Goal: Information Seeking & Learning: Learn about a topic

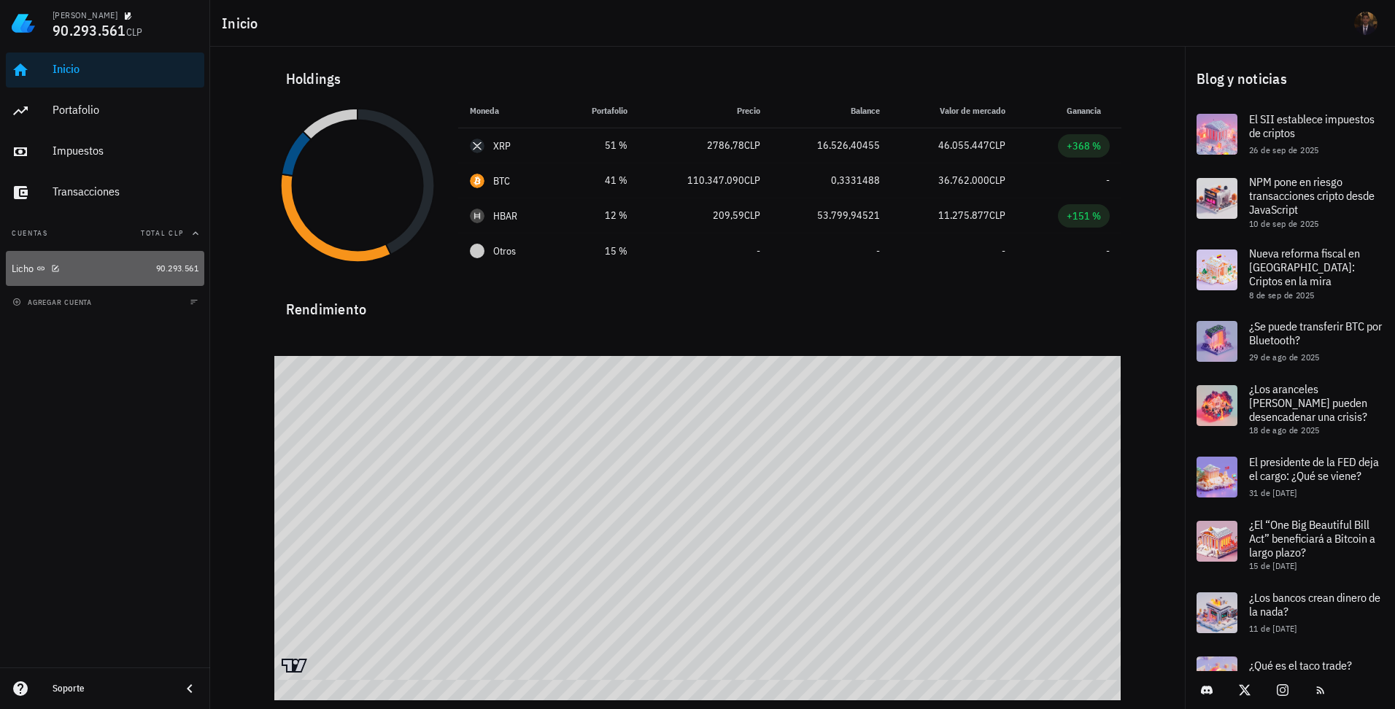
click at [144, 268] on div "Licho" at bounding box center [81, 269] width 139 height 14
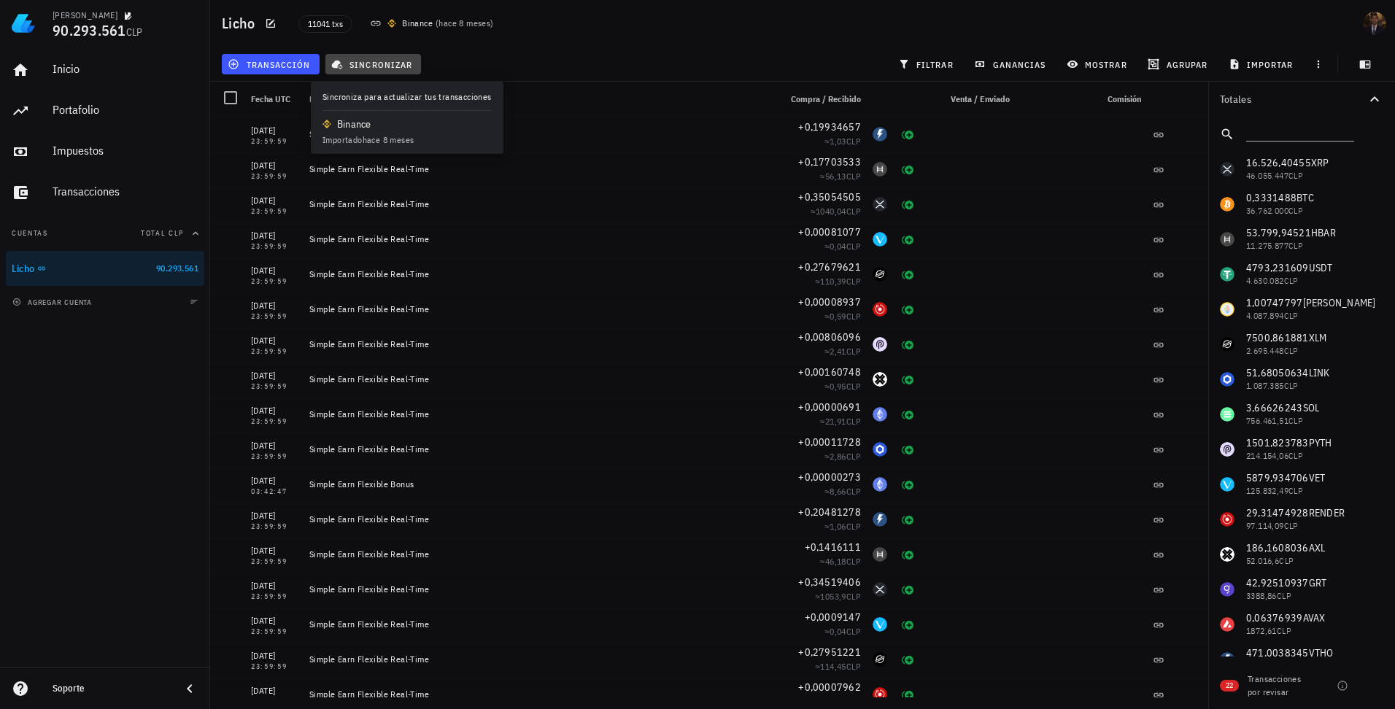
click at [352, 62] on span "sincronizar" at bounding box center [373, 64] width 78 height 12
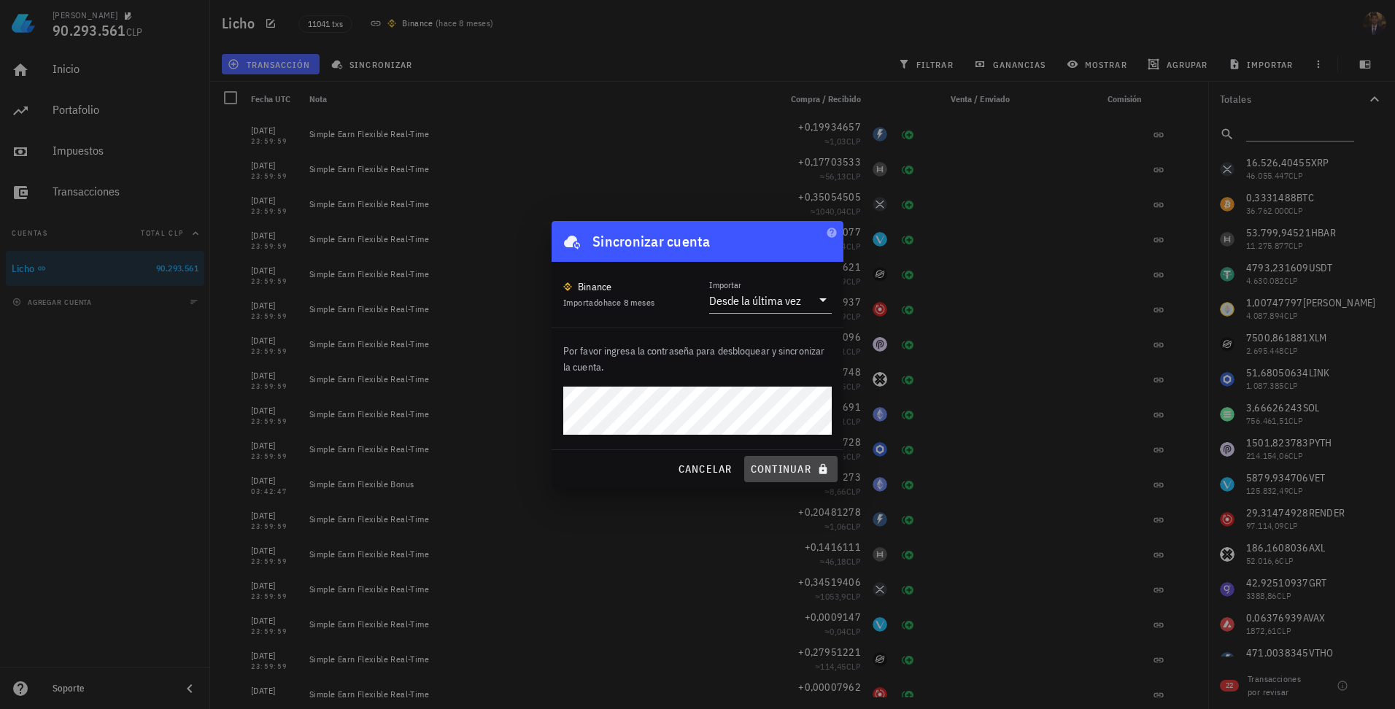
click at [784, 466] on span "continuar" at bounding box center [791, 468] width 82 height 13
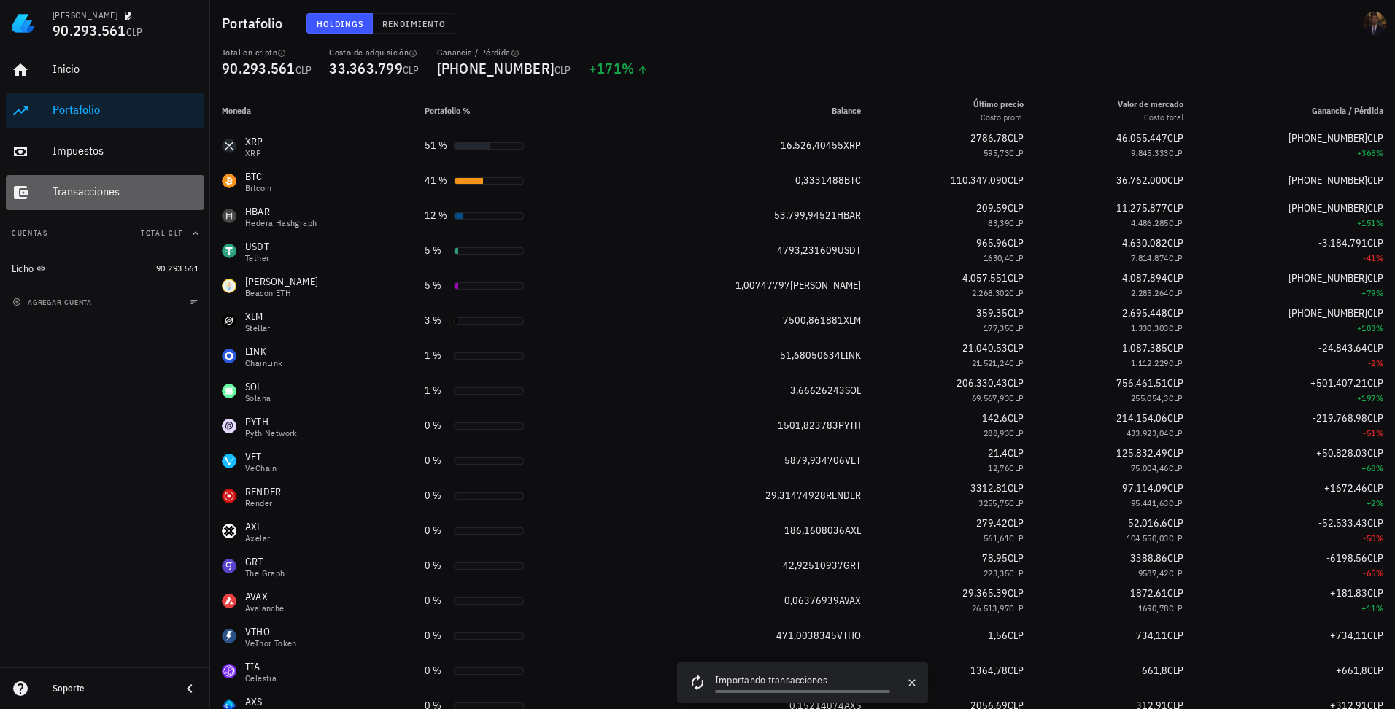
click at [86, 196] on div "Transacciones" at bounding box center [126, 192] width 146 height 14
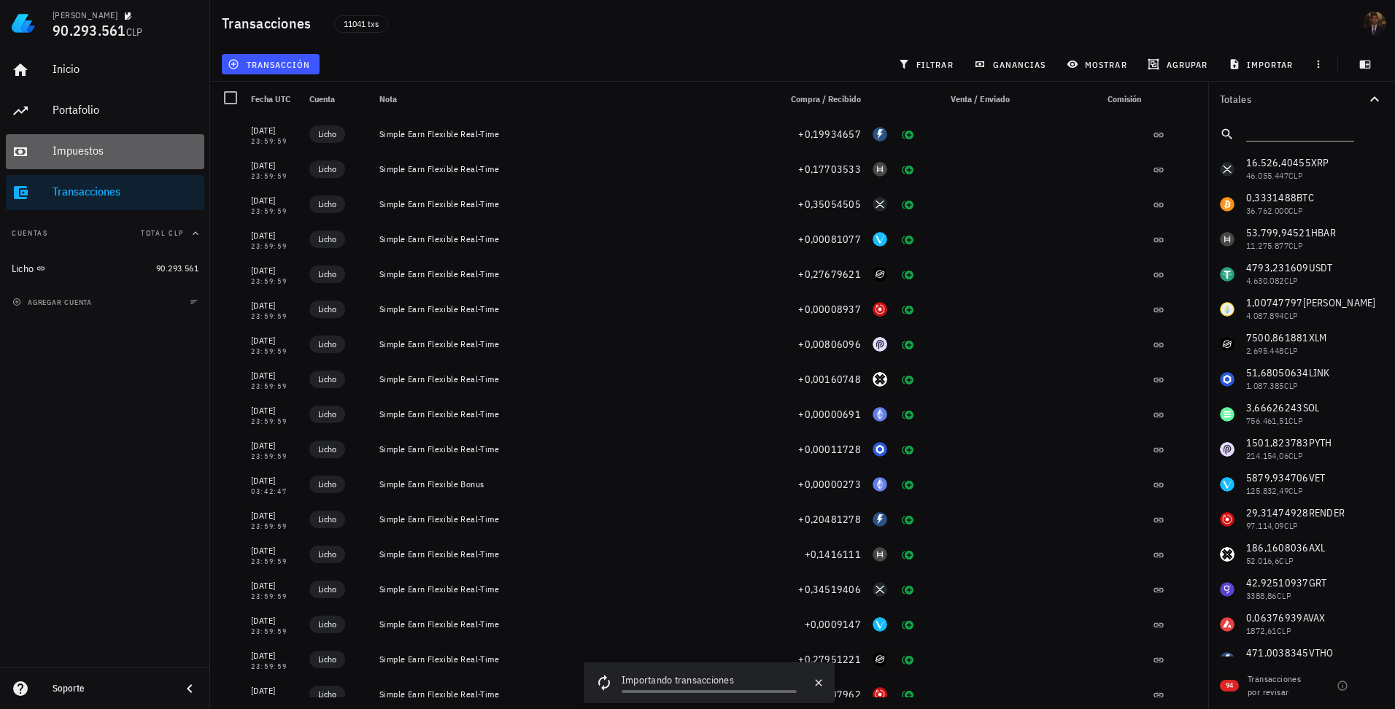
click at [55, 160] on div "Impuestos" at bounding box center [126, 151] width 146 height 33
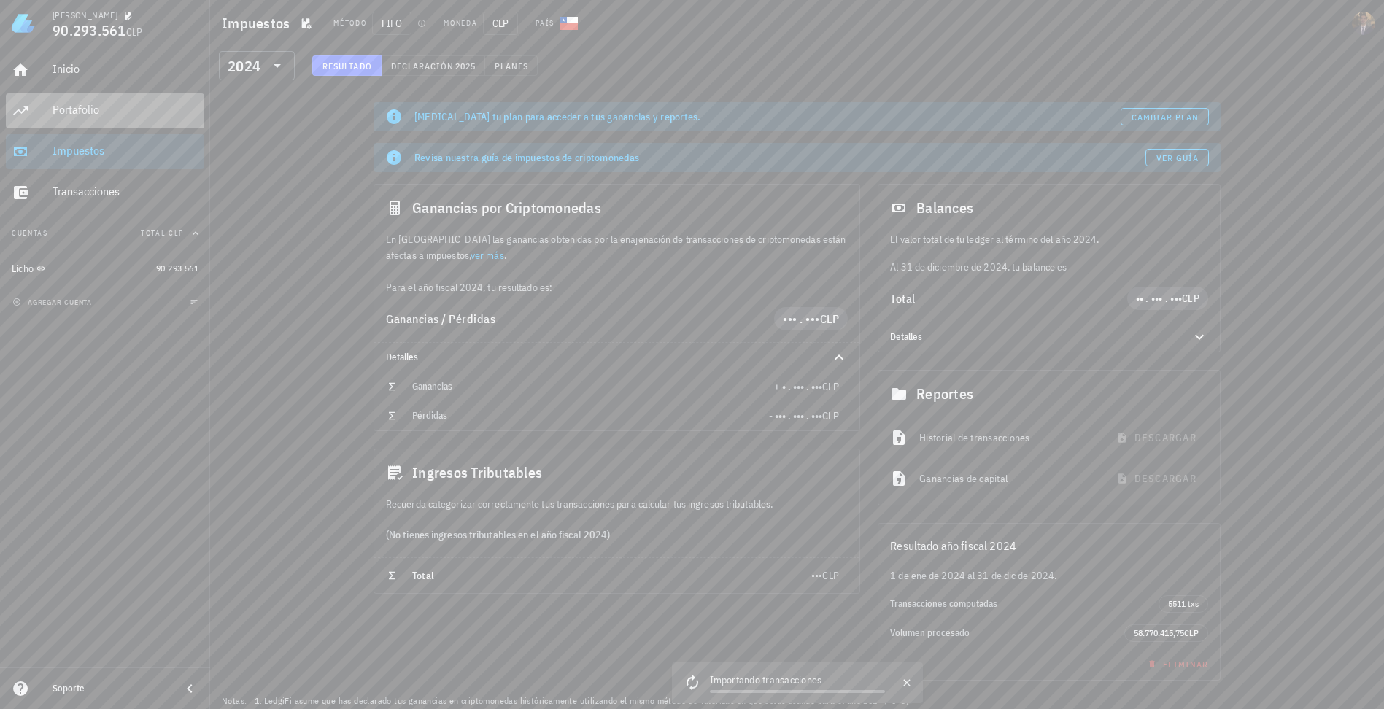
click at [109, 104] on div "Portafolio" at bounding box center [126, 110] width 146 height 14
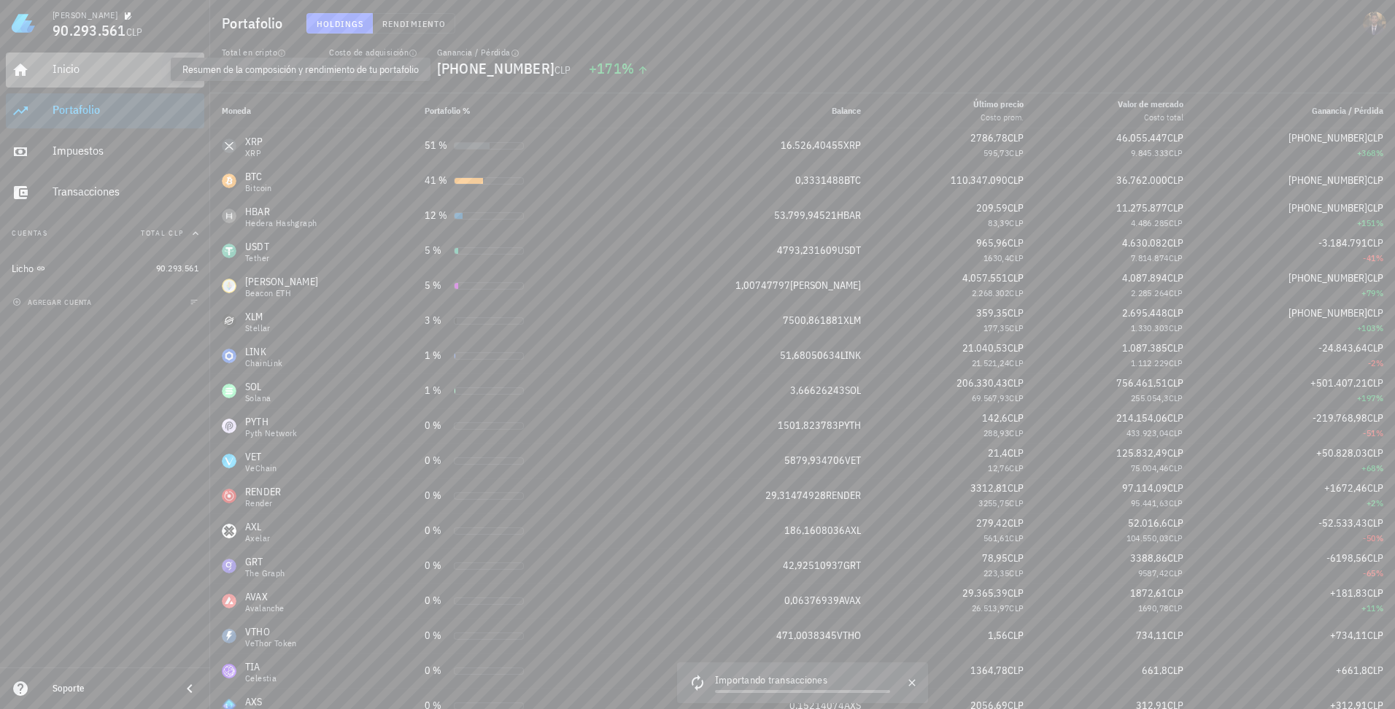
click at [77, 72] on div "Inicio" at bounding box center [126, 69] width 146 height 14
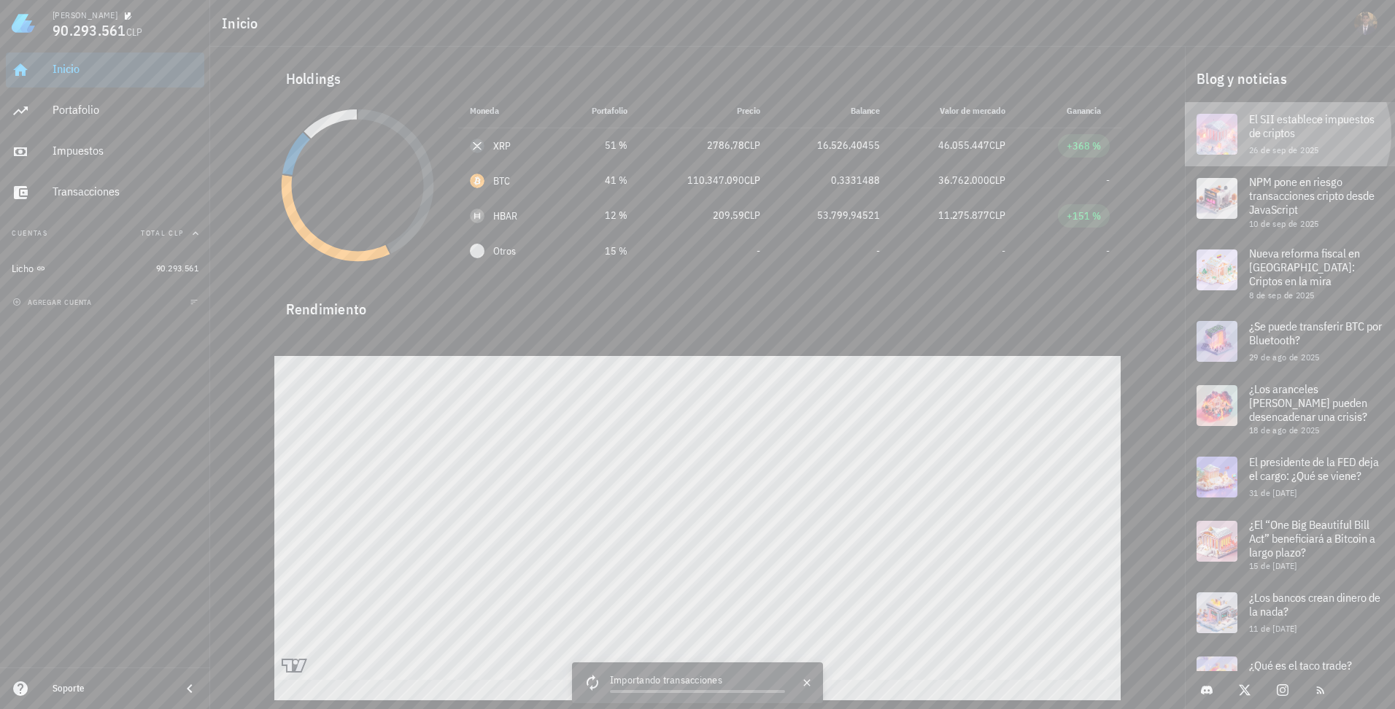
click at [1290, 124] on span "El SII establece impuestos de criptos" at bounding box center [1311, 126] width 125 height 28
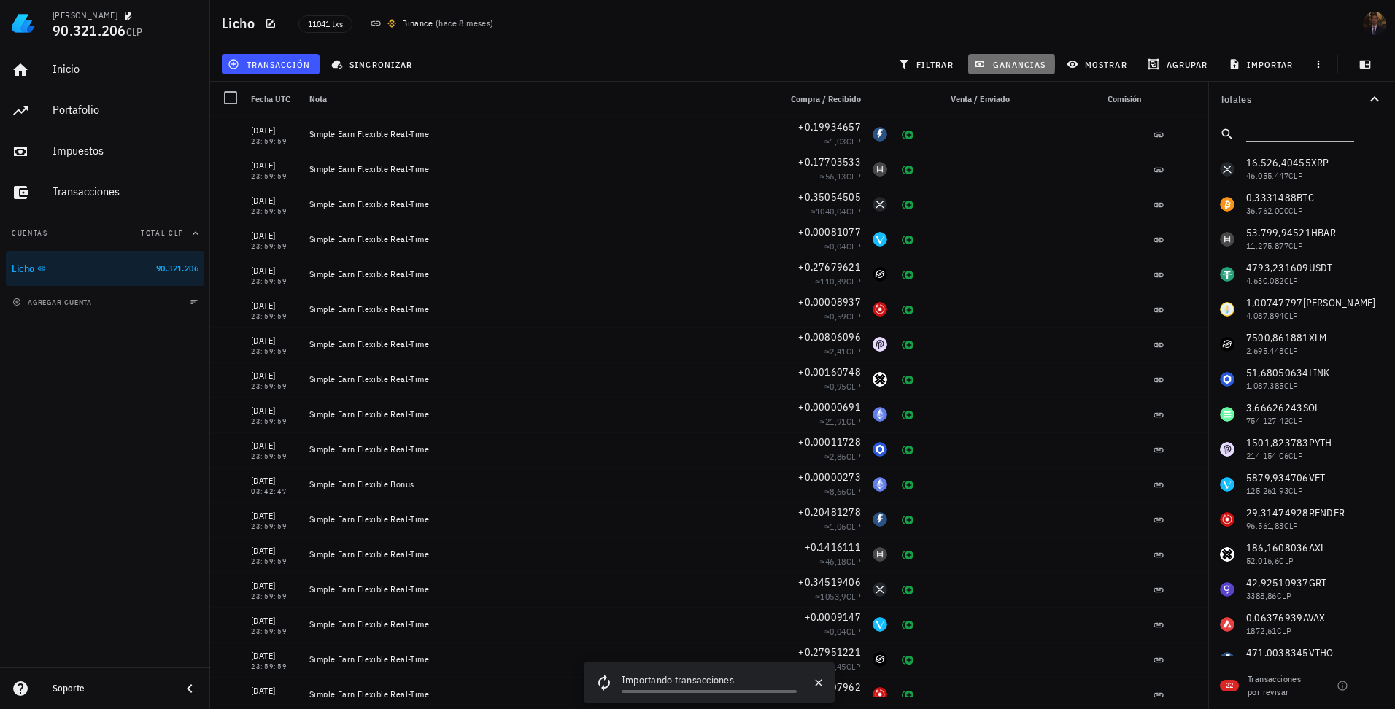
click at [1029, 66] on span "ganancias" at bounding box center [1011, 64] width 69 height 12
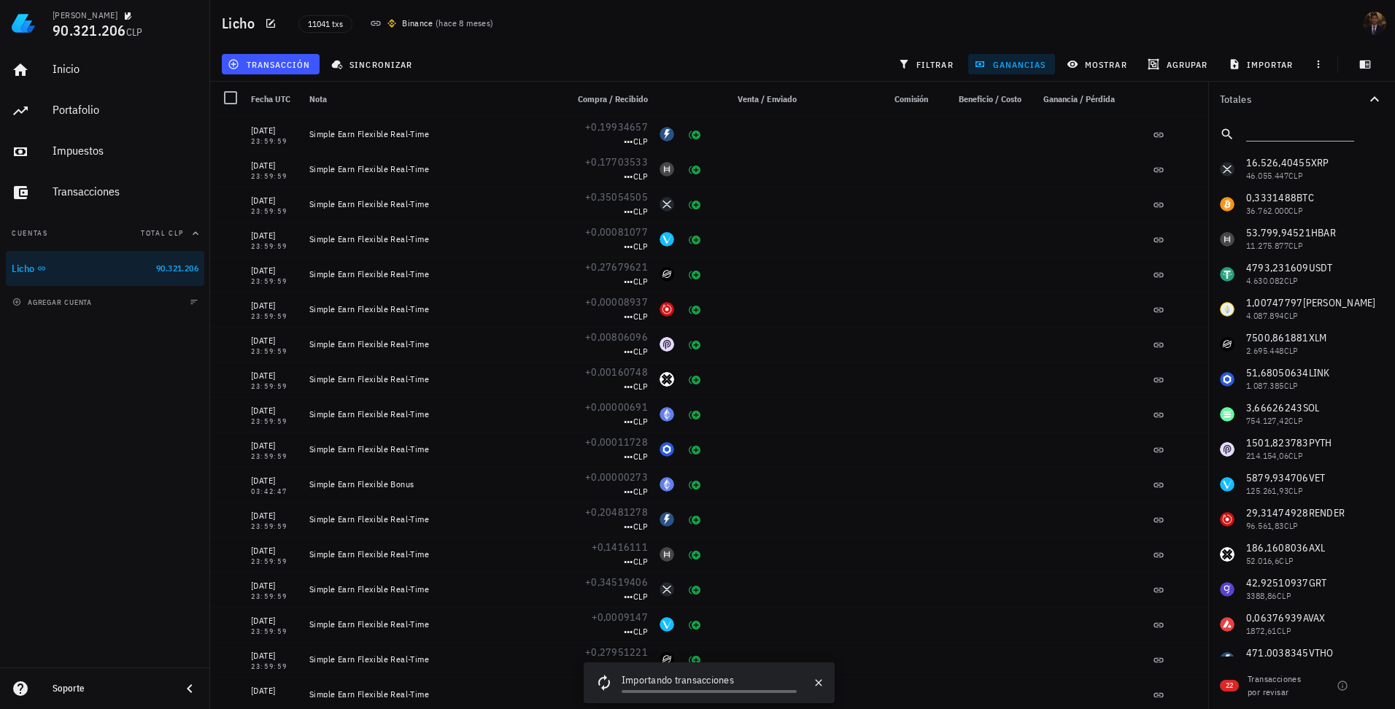
click at [1029, 62] on span "ganancias" at bounding box center [1011, 64] width 69 height 12
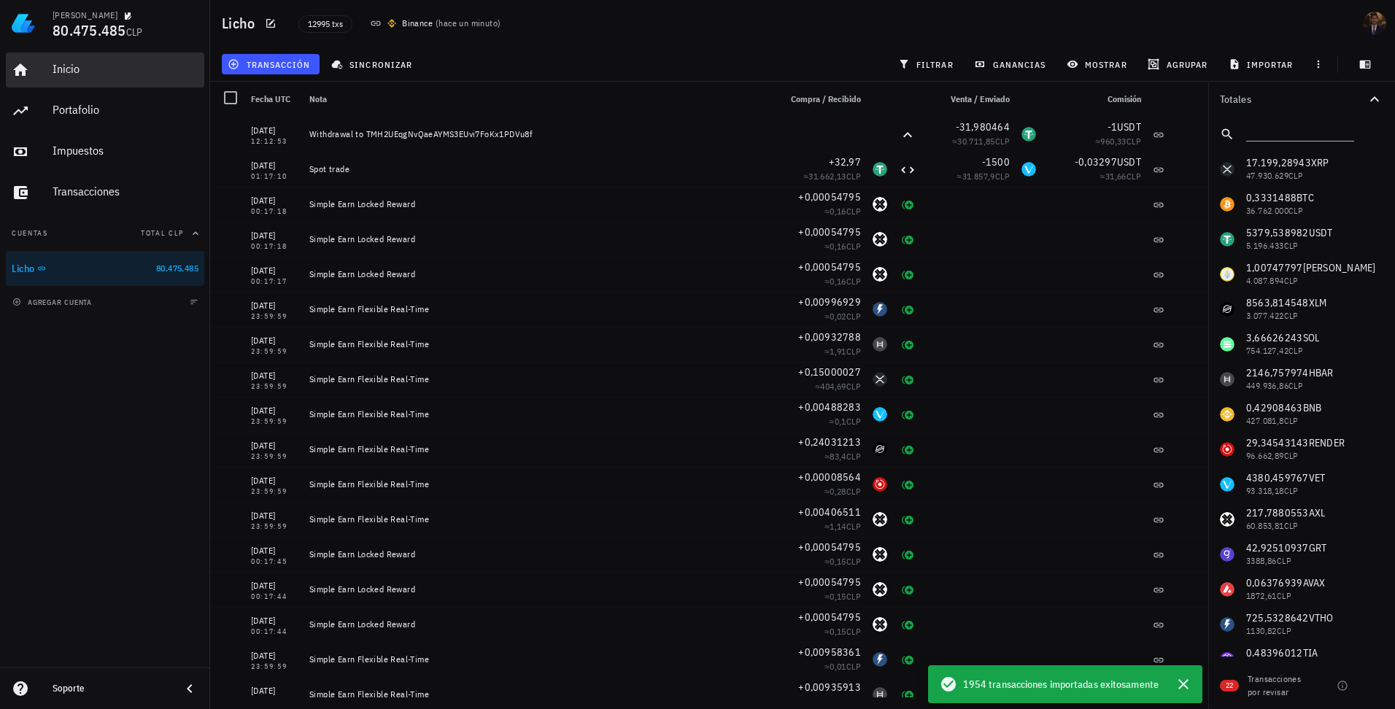
click at [59, 70] on div "Inicio" at bounding box center [126, 69] width 146 height 14
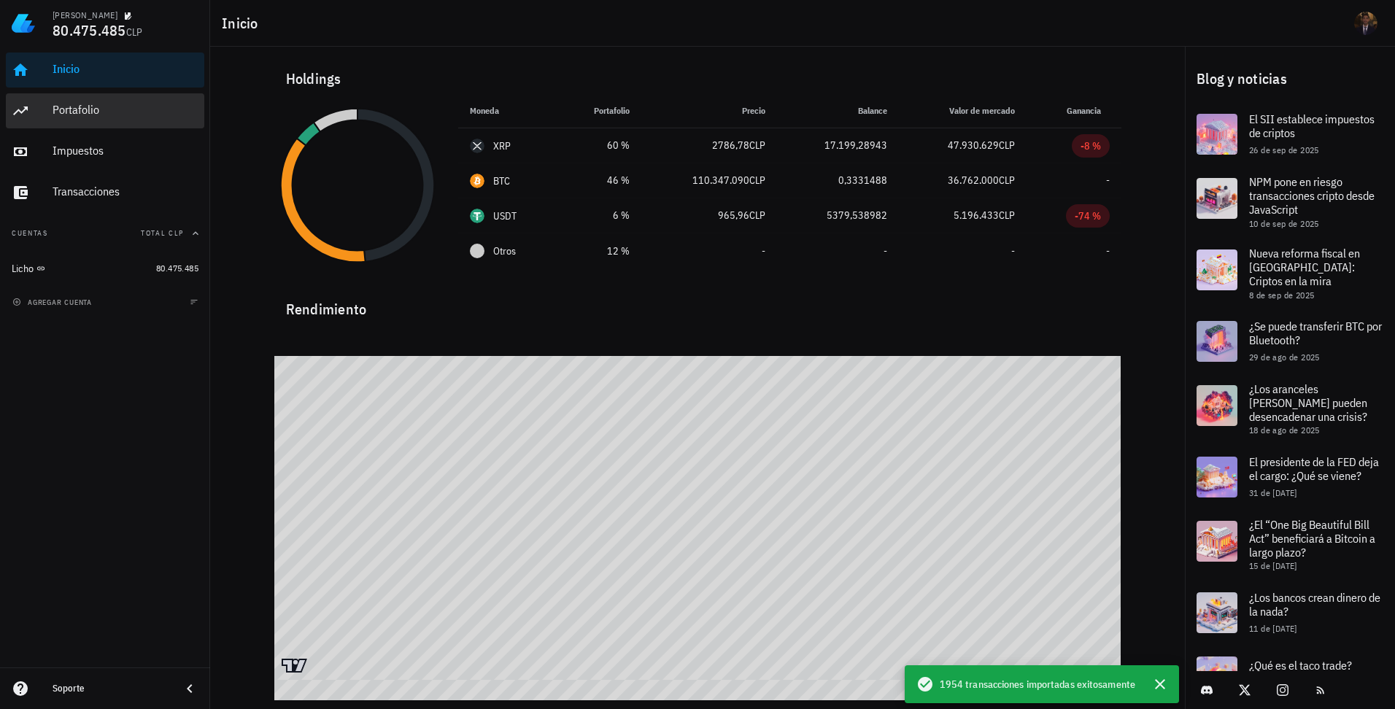
click at [77, 98] on div "Portafolio" at bounding box center [126, 110] width 146 height 33
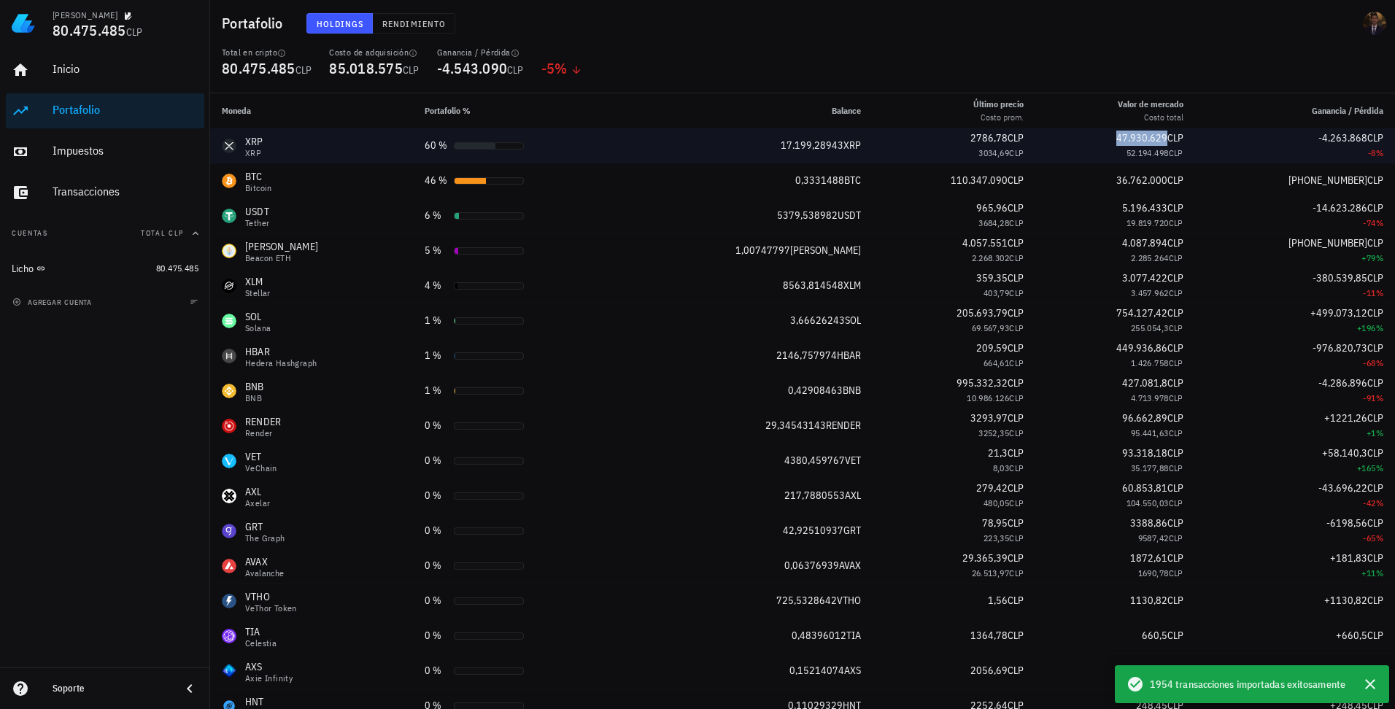
click at [1131, 139] on span "47.930.629" at bounding box center [1141, 137] width 51 height 13
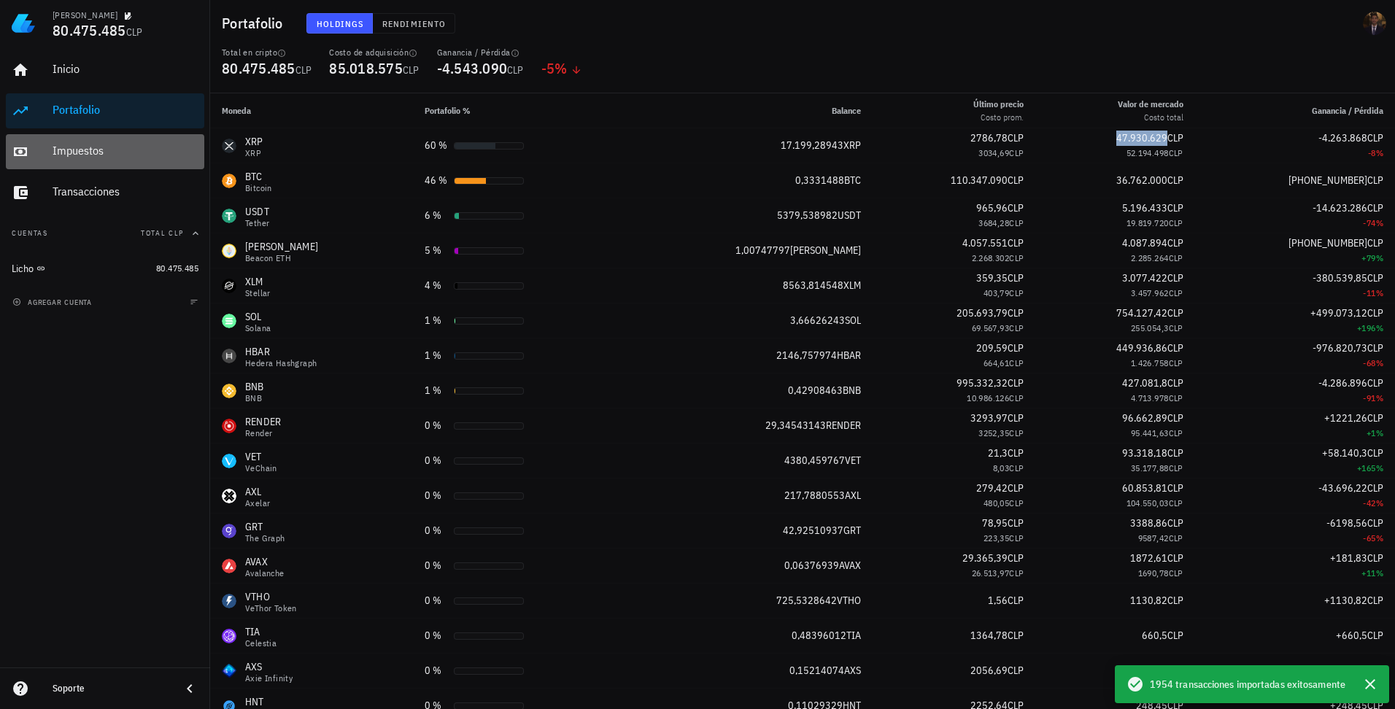
click at [121, 162] on div "Impuestos" at bounding box center [126, 151] width 146 height 33
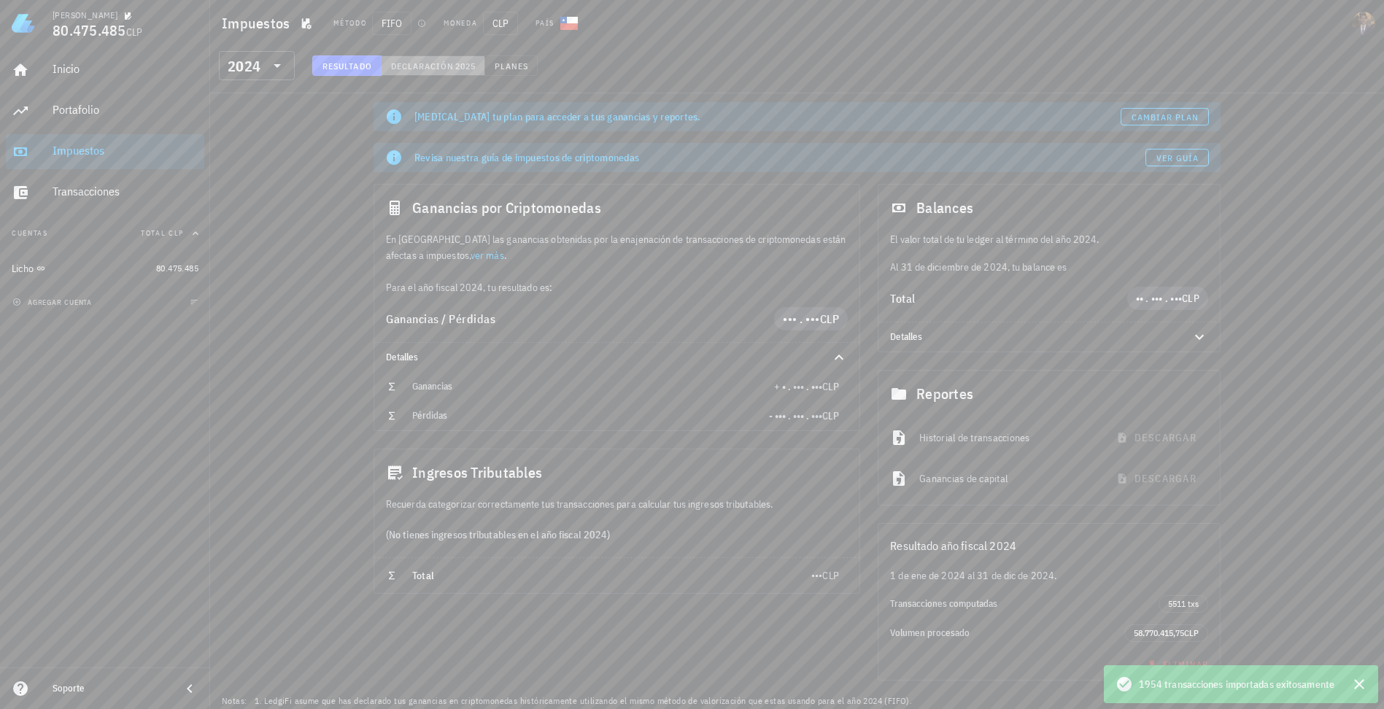
click at [442, 66] on span "Declaración" at bounding box center [422, 66] width 64 height 11
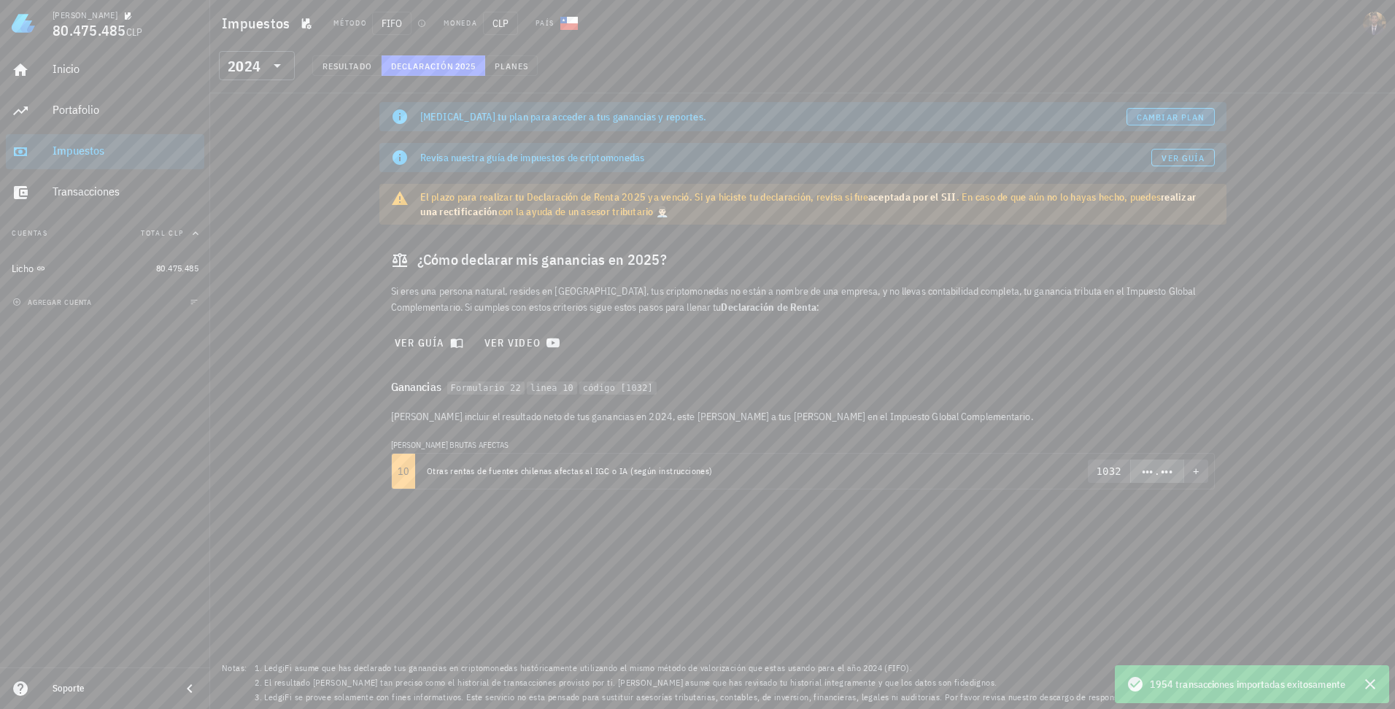
click at [1163, 114] on span "Cambiar plan" at bounding box center [1170, 117] width 69 height 11
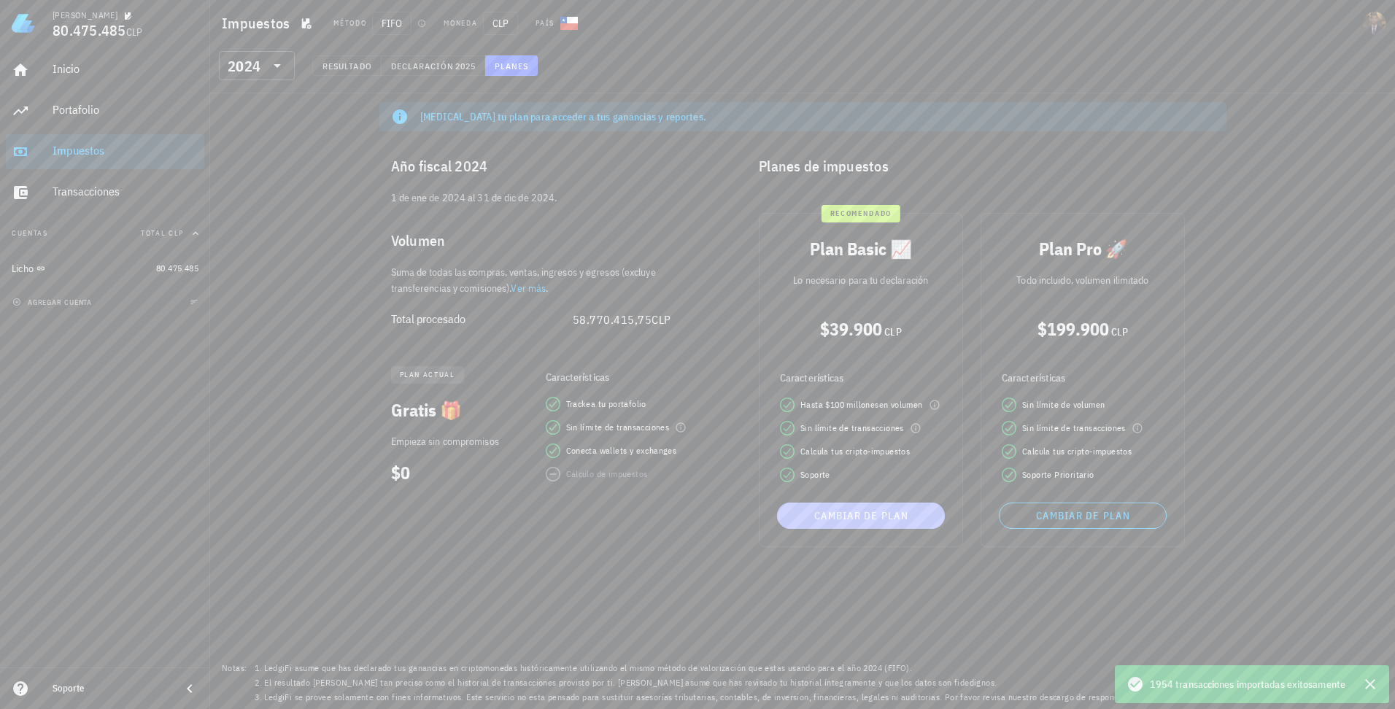
click at [847, 522] on span "Cambiar de plan" at bounding box center [861, 515] width 156 height 13
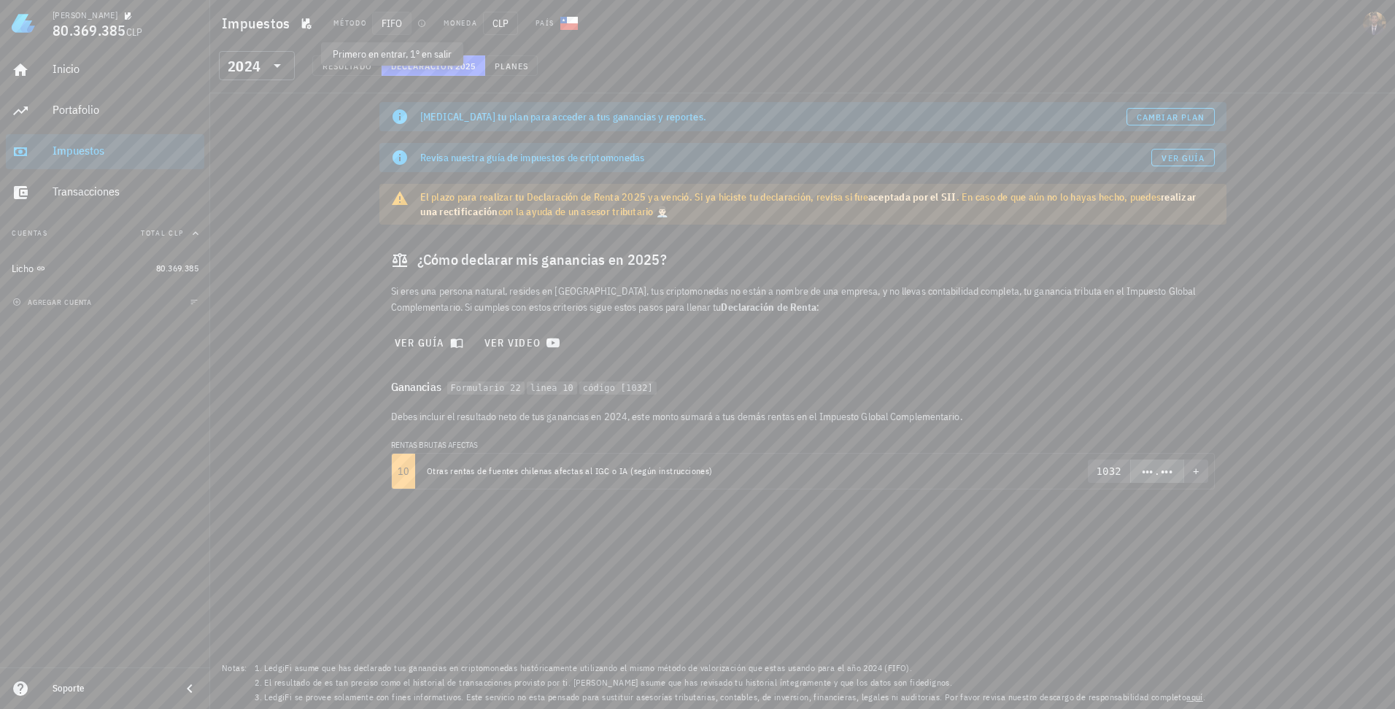
click at [393, 20] on span "FIFO" at bounding box center [391, 23] width 39 height 23
click at [524, 62] on span "Planes" at bounding box center [511, 66] width 35 height 11
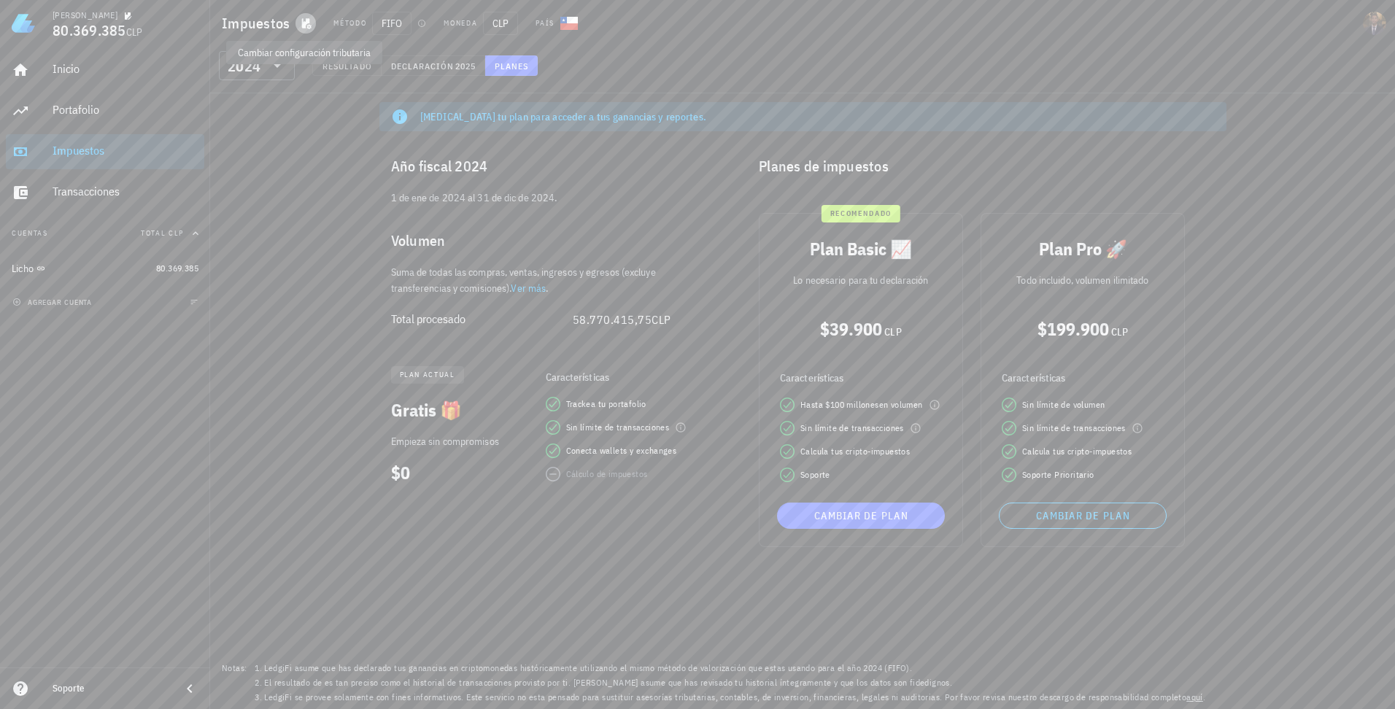
click at [302, 23] on icon "button" at bounding box center [306, 23] width 9 height 11
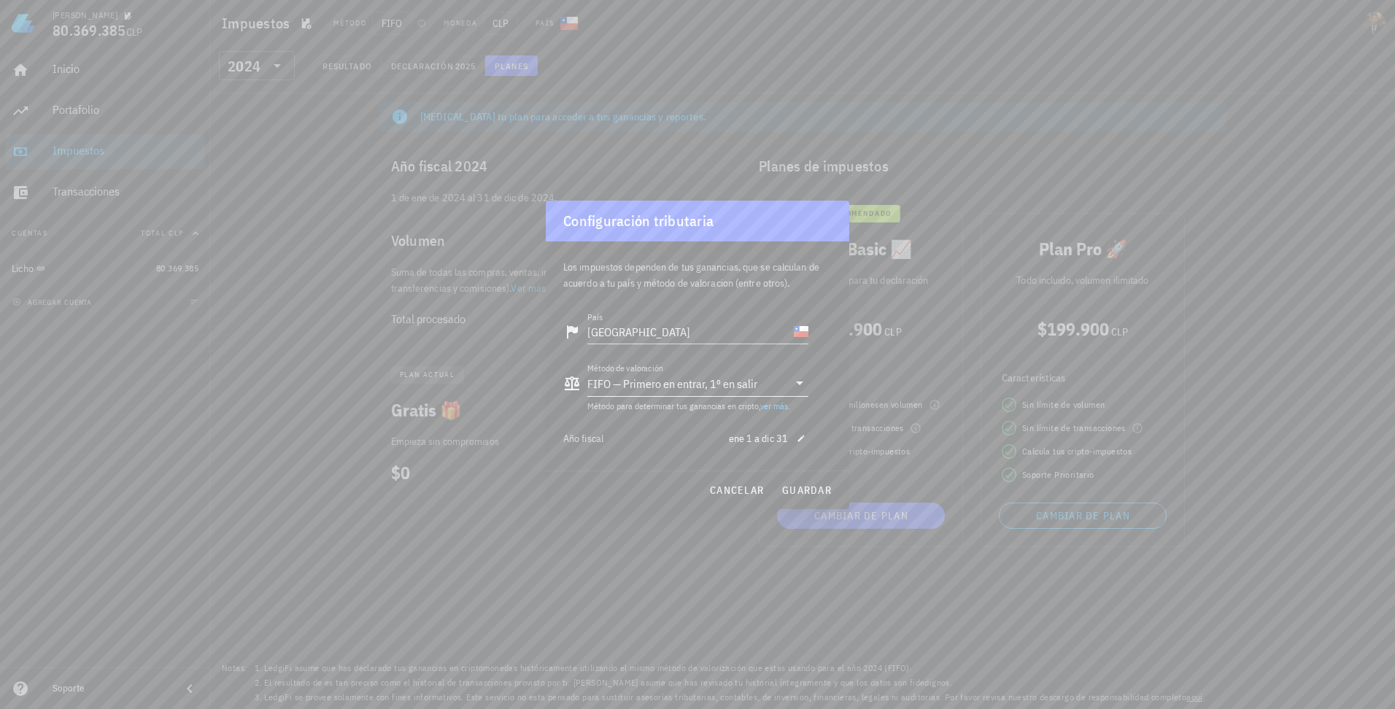
click at [797, 381] on icon at bounding box center [799, 383] width 7 height 4
click at [1268, 379] on div at bounding box center [697, 354] width 1395 height 709
click at [724, 488] on span "cancelar" at bounding box center [736, 490] width 55 height 13
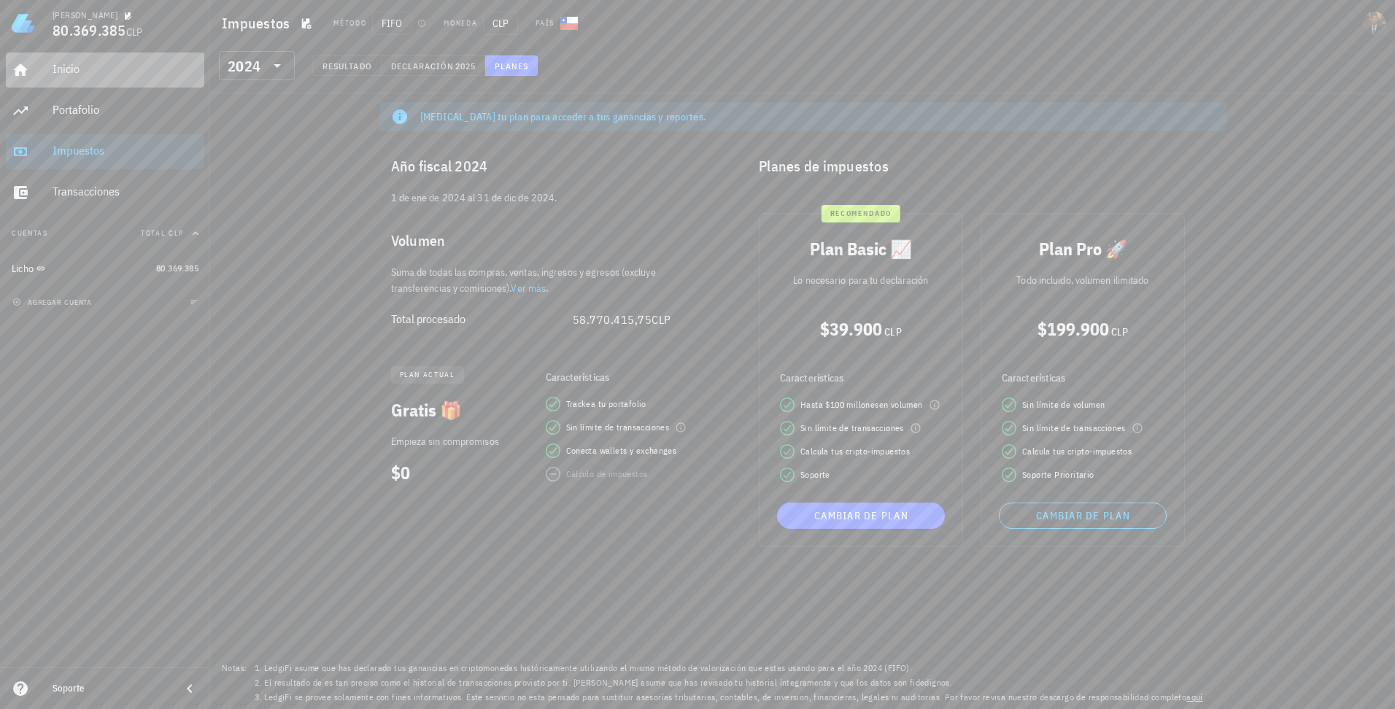
click at [80, 70] on div "Inicio" at bounding box center [126, 69] width 146 height 14
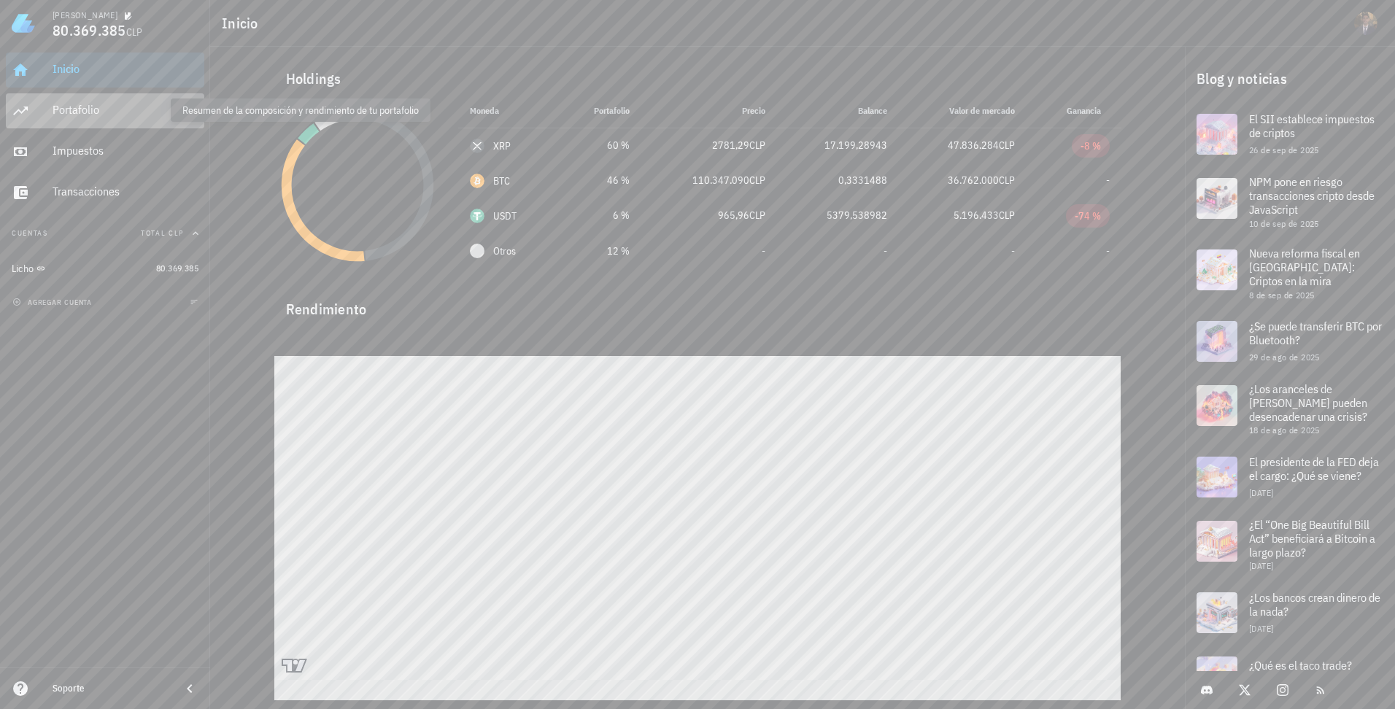
click at [88, 115] on div "Portafolio" at bounding box center [126, 110] width 146 height 14
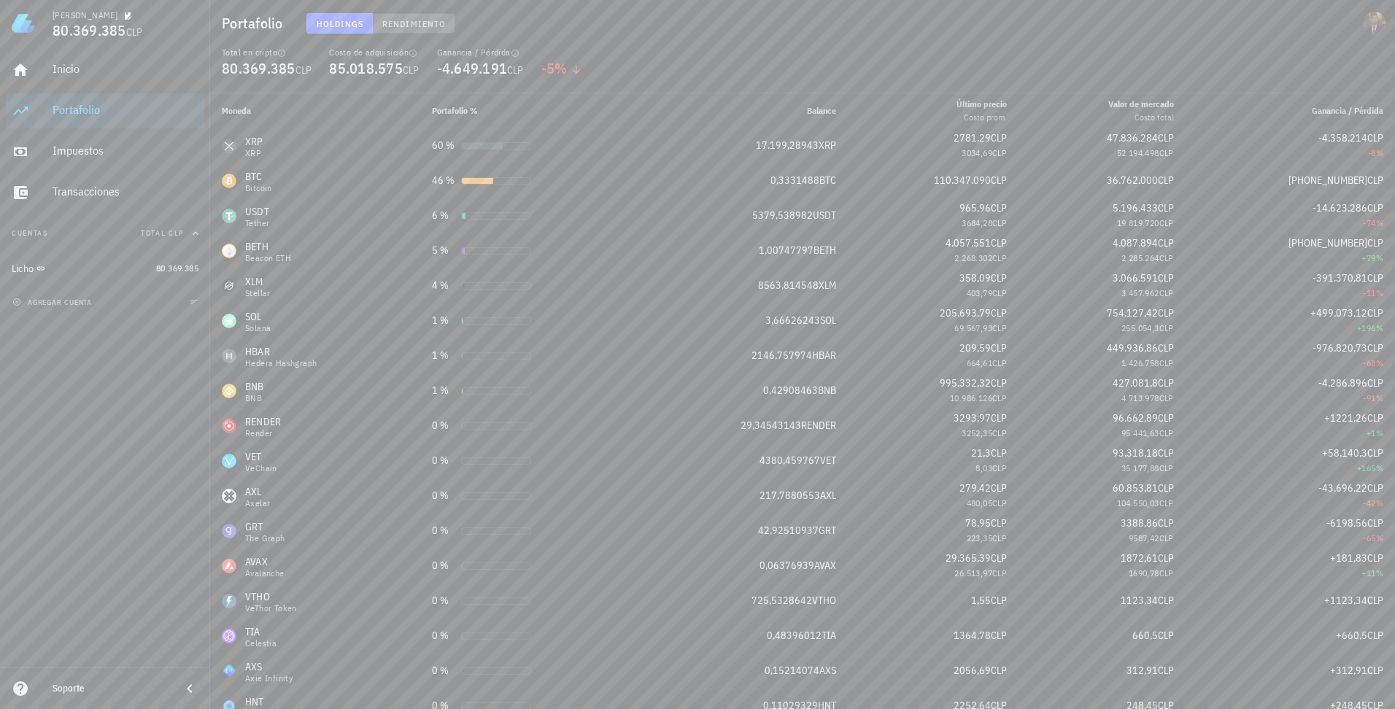
click at [412, 28] on span "Rendimiento" at bounding box center [413, 23] width 64 height 11
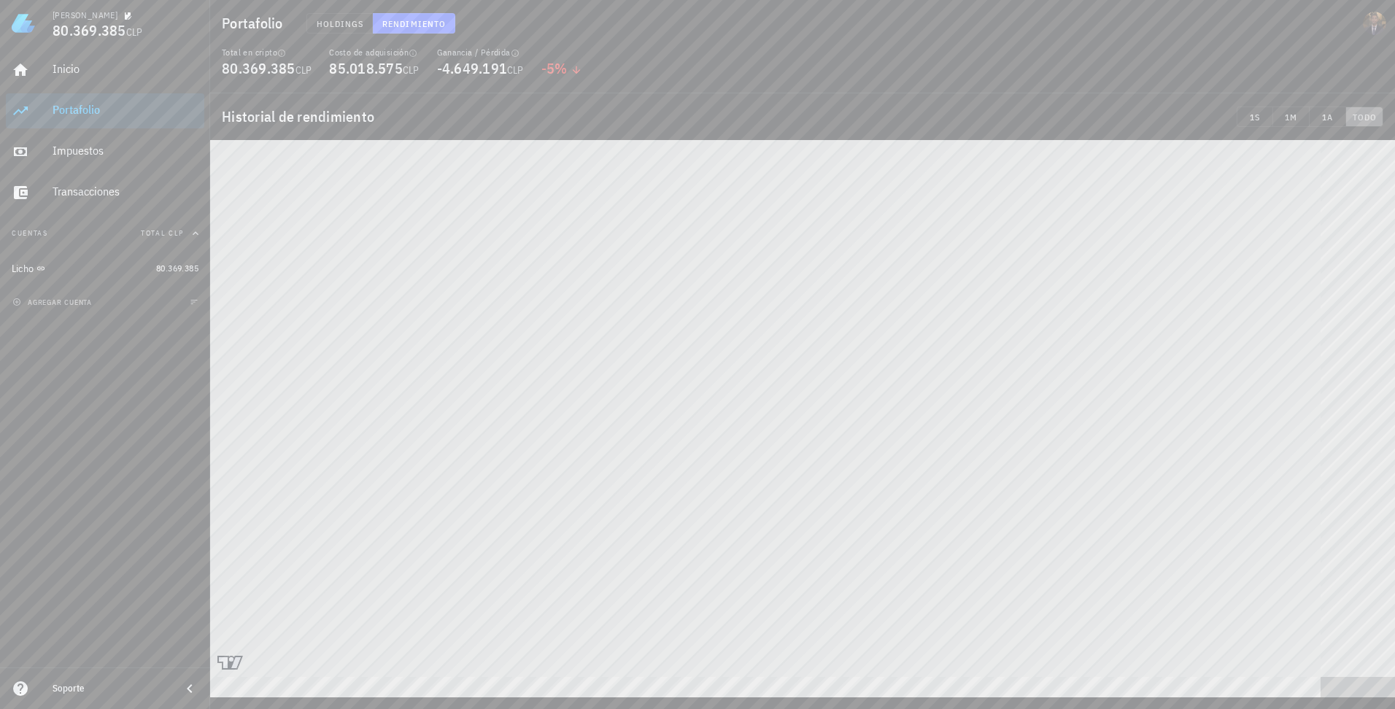
click at [1357, 117] on span "TODO" at bounding box center [1364, 117] width 25 height 11
click at [1297, 117] on span "1M" at bounding box center [1291, 117] width 24 height 11
click at [1324, 118] on span "1A" at bounding box center [1327, 117] width 24 height 11
click at [1375, 117] on span "TODO" at bounding box center [1364, 117] width 25 height 11
click at [85, 158] on div "Impuestos" at bounding box center [126, 151] width 146 height 33
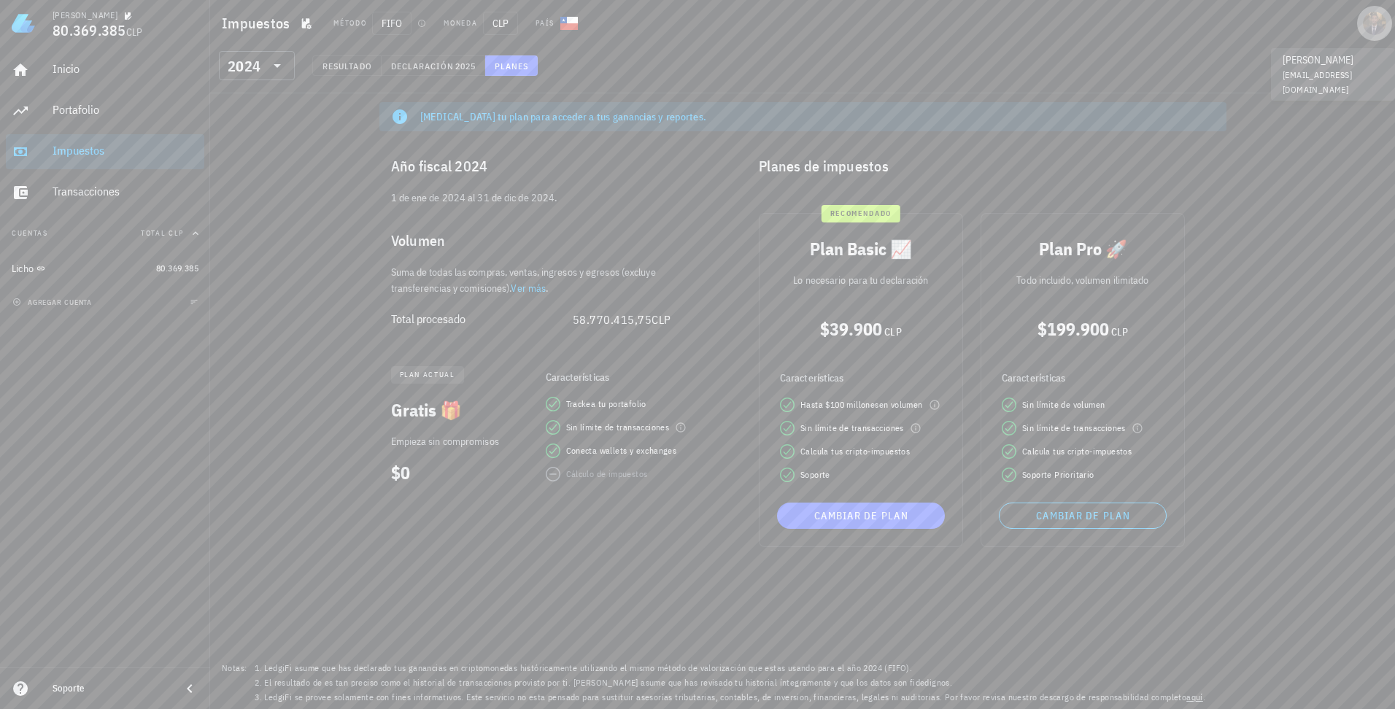
click at [1375, 25] on div "avatar" at bounding box center [1374, 23] width 23 height 23
click at [1342, 69] on div "Configuración" at bounding box center [1346, 64] width 74 height 29
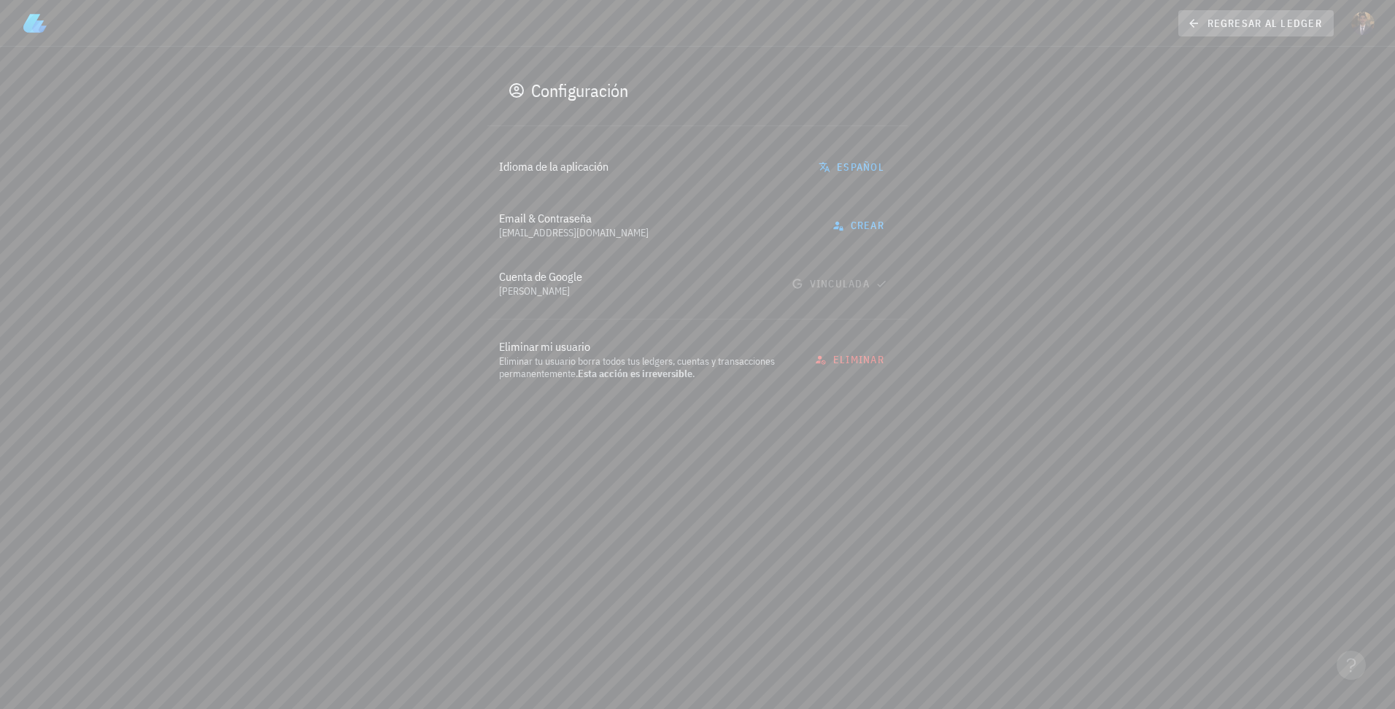
click at [1248, 12] on link "regresar al ledger" at bounding box center [1255, 23] width 155 height 26
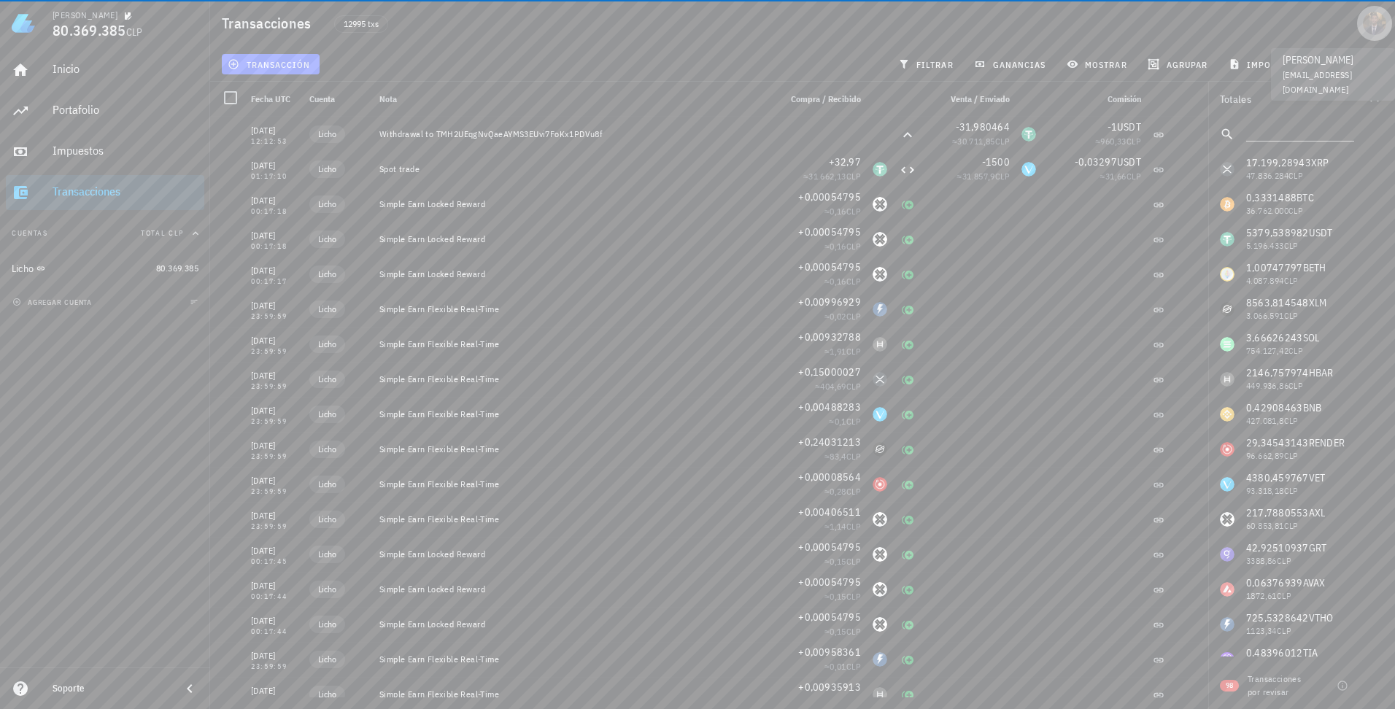
click at [1382, 25] on div "avatar" at bounding box center [1374, 23] width 23 height 23
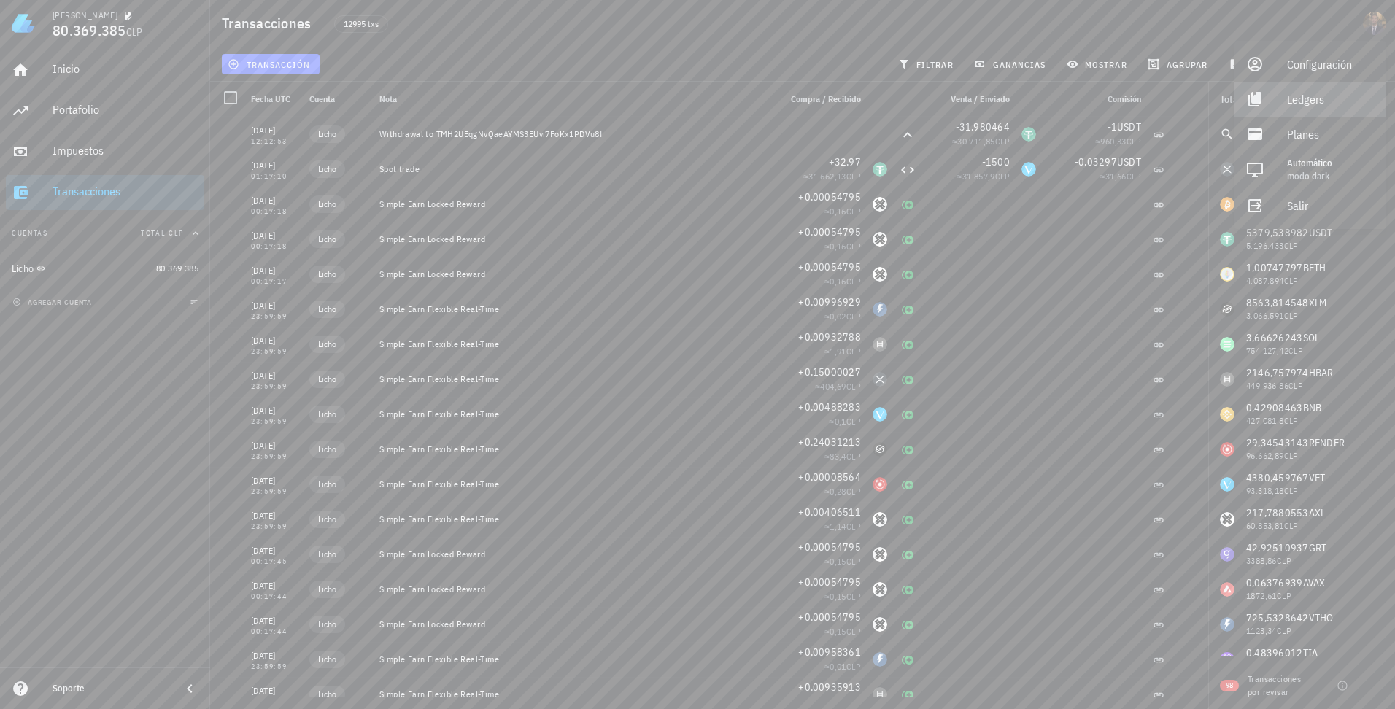
click at [1308, 98] on div "Ledgers" at bounding box center [1331, 99] width 88 height 29
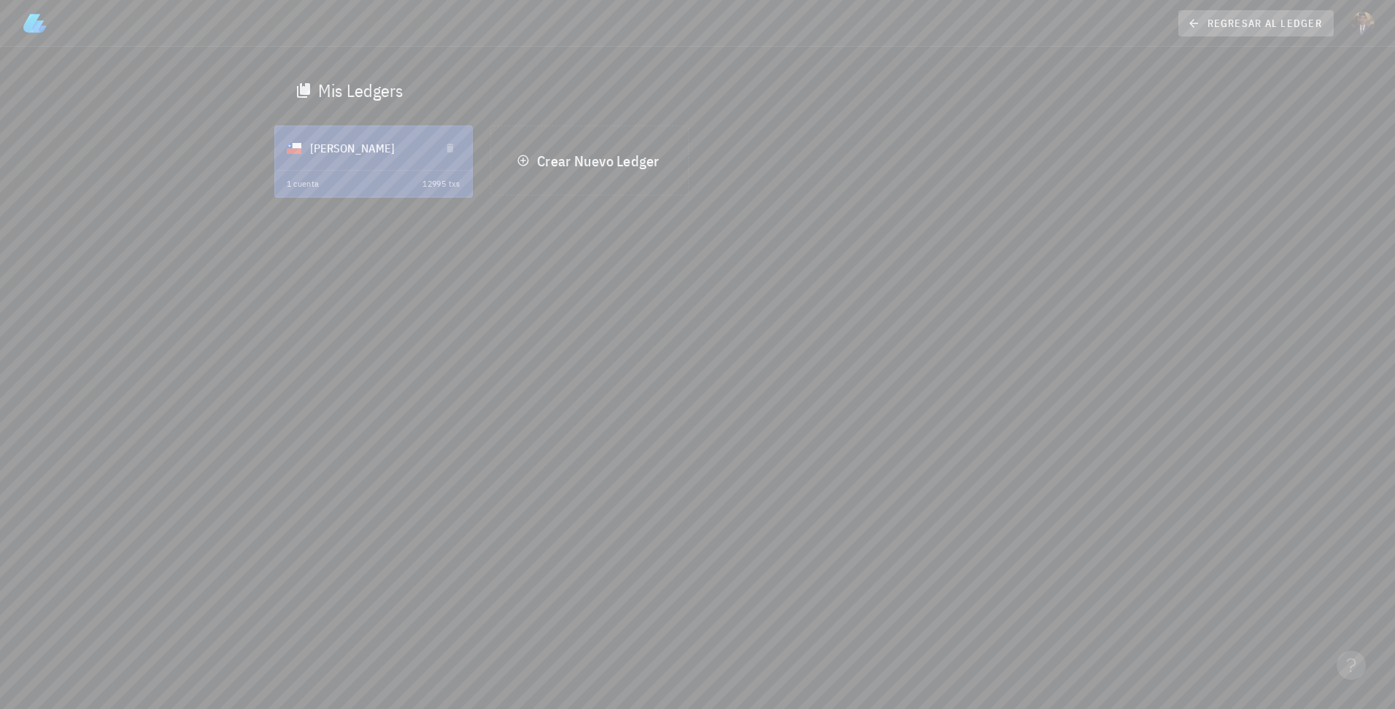
click at [1203, 26] on span "regresar al ledger" at bounding box center [1256, 23] width 132 height 13
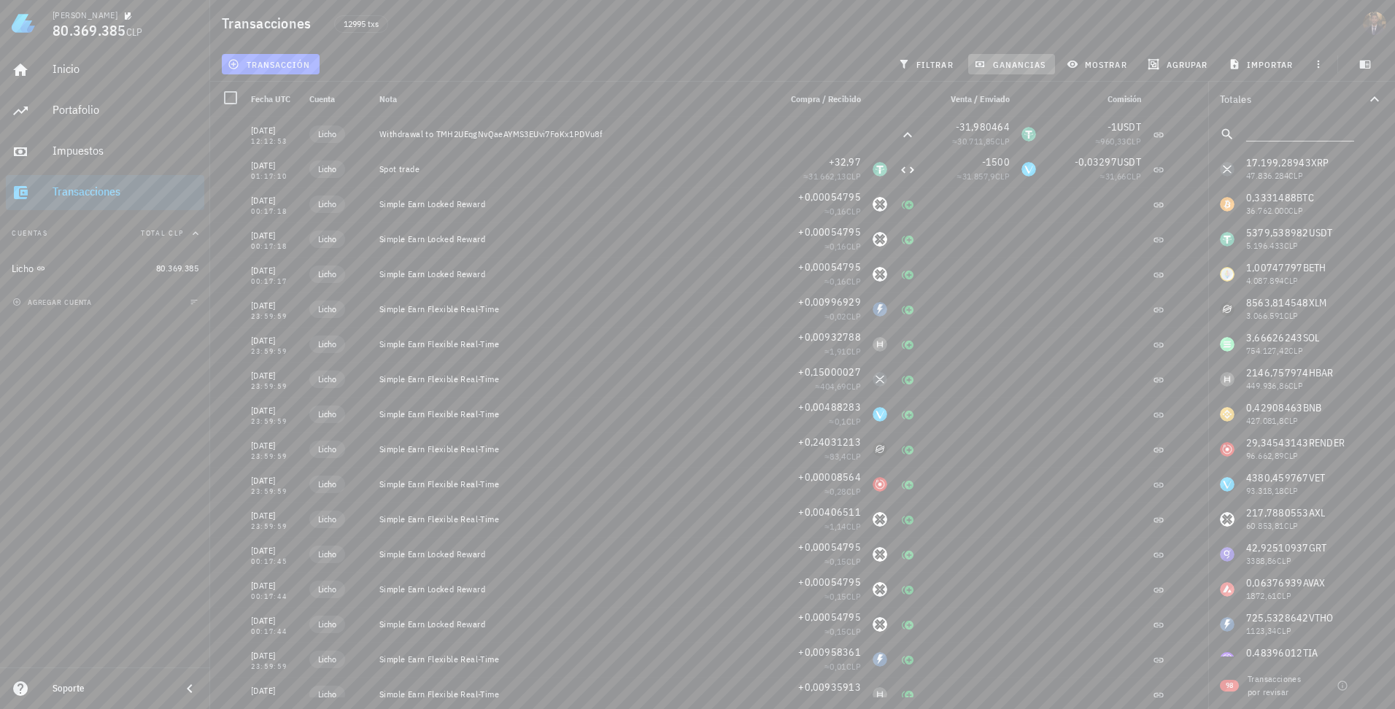
click at [1025, 67] on span "ganancias" at bounding box center [1011, 64] width 69 height 12
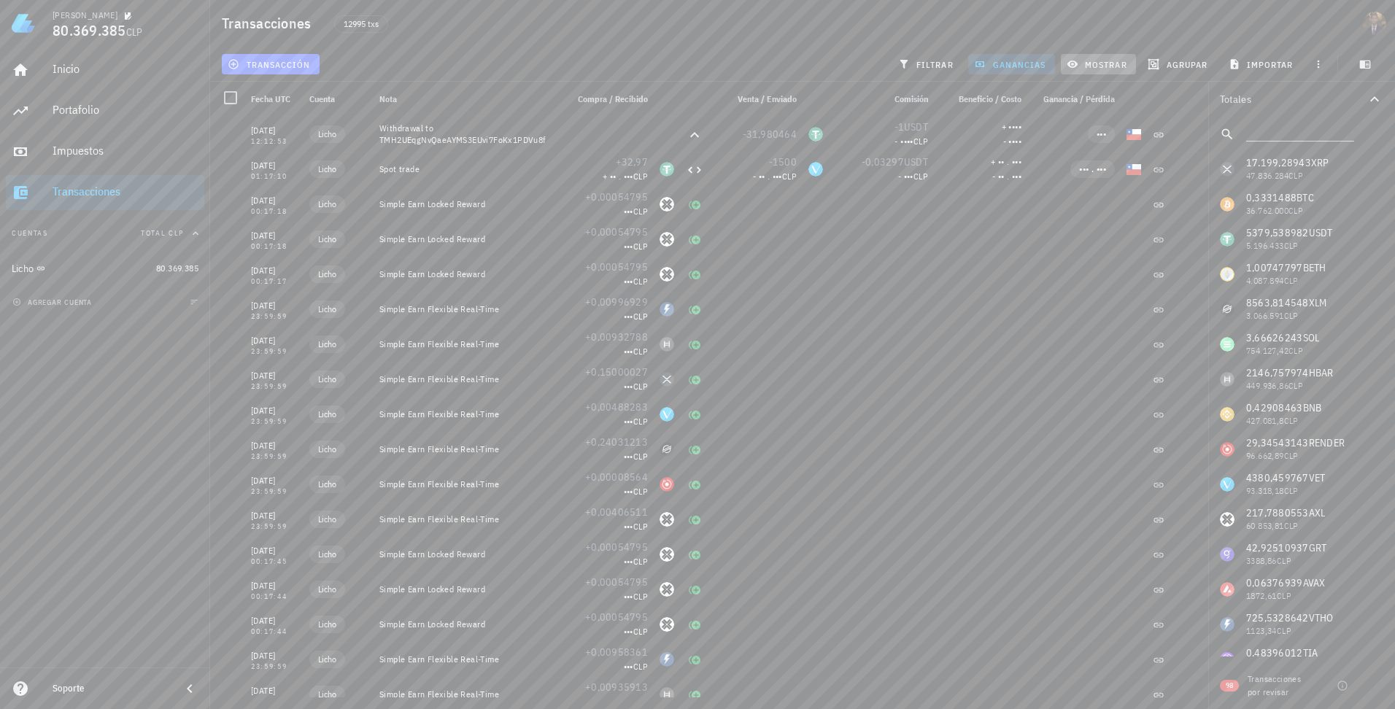
click at [1105, 63] on span "mostrar" at bounding box center [1098, 64] width 58 height 12
click at [1096, 66] on span "mostrar" at bounding box center [1098, 64] width 58 height 12
click at [1023, 66] on span "ganancias" at bounding box center [1011, 64] width 69 height 12
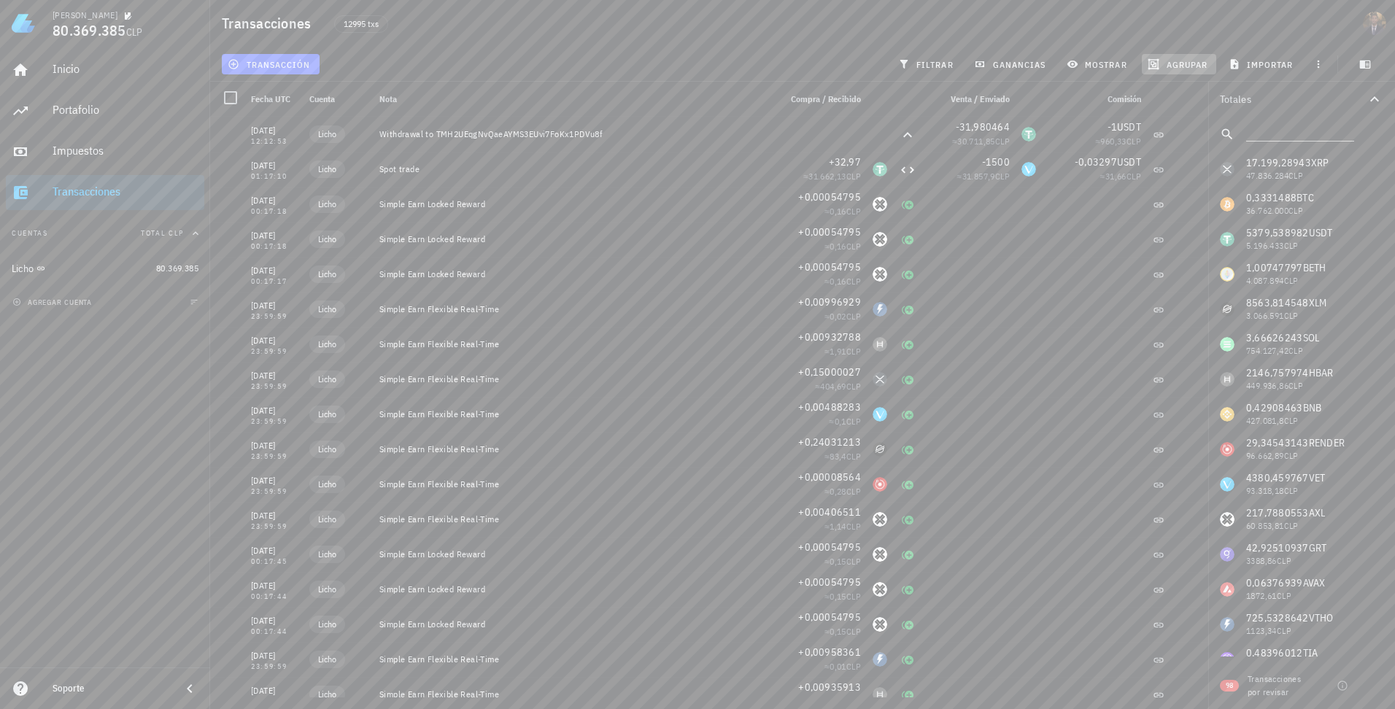
click at [1204, 60] on span "agrupar" at bounding box center [1178, 64] width 57 height 12
click at [1171, 154] on div "Mes" at bounding box center [1185, 156] width 64 height 12
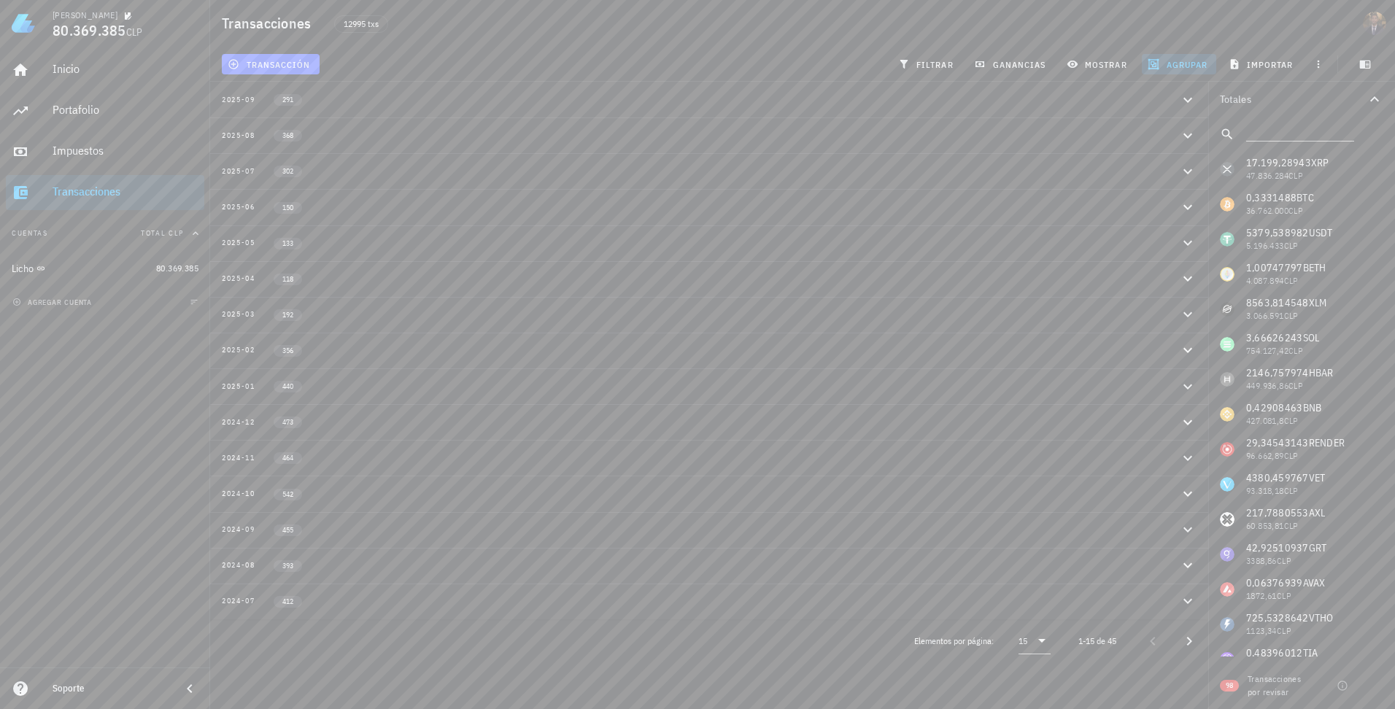
click at [1023, 319] on div "2025-03 192" at bounding box center [700, 315] width 957 height 12
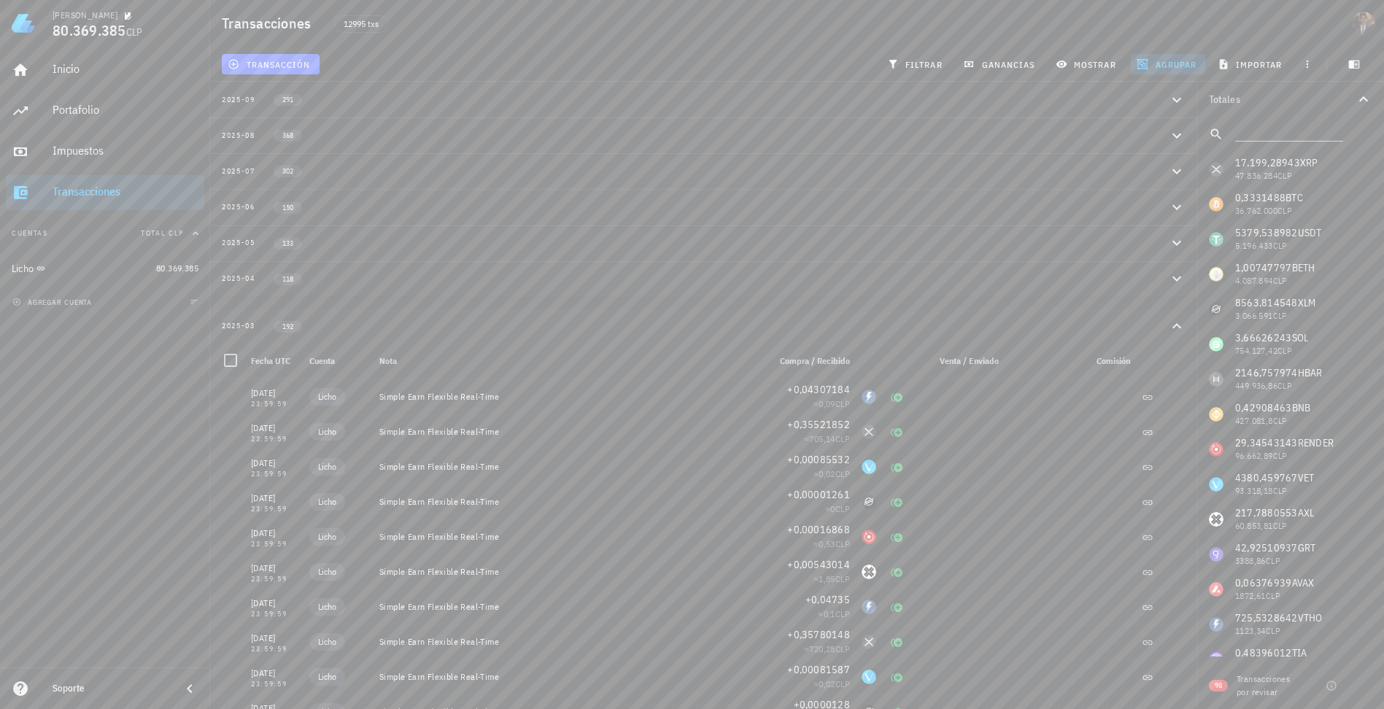
click at [1010, 325] on div "2025-03 192" at bounding box center [695, 326] width 946 height 12
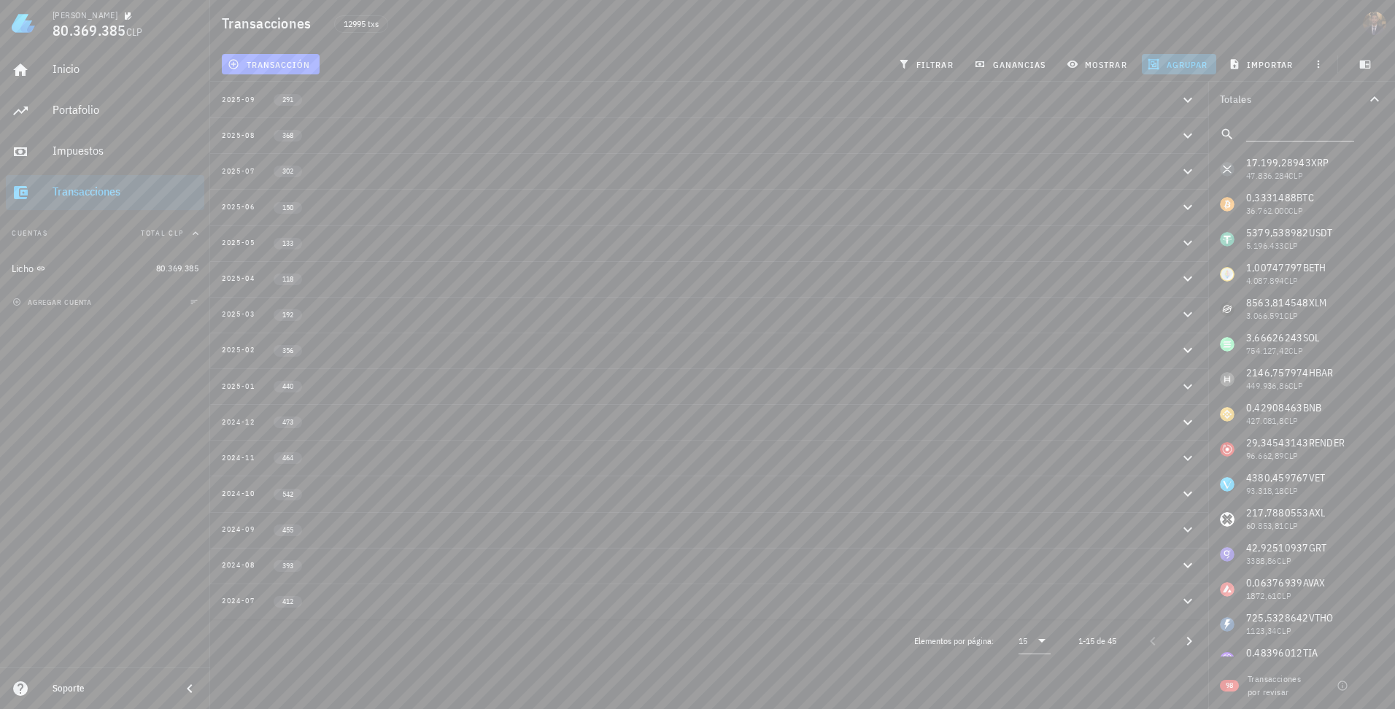
click at [1191, 70] on button "agrupar" at bounding box center [1179, 64] width 74 height 20
click at [1172, 210] on div "Año" at bounding box center [1185, 215] width 64 height 12
click at [759, 235] on button "2021 154" at bounding box center [709, 243] width 998 height 36
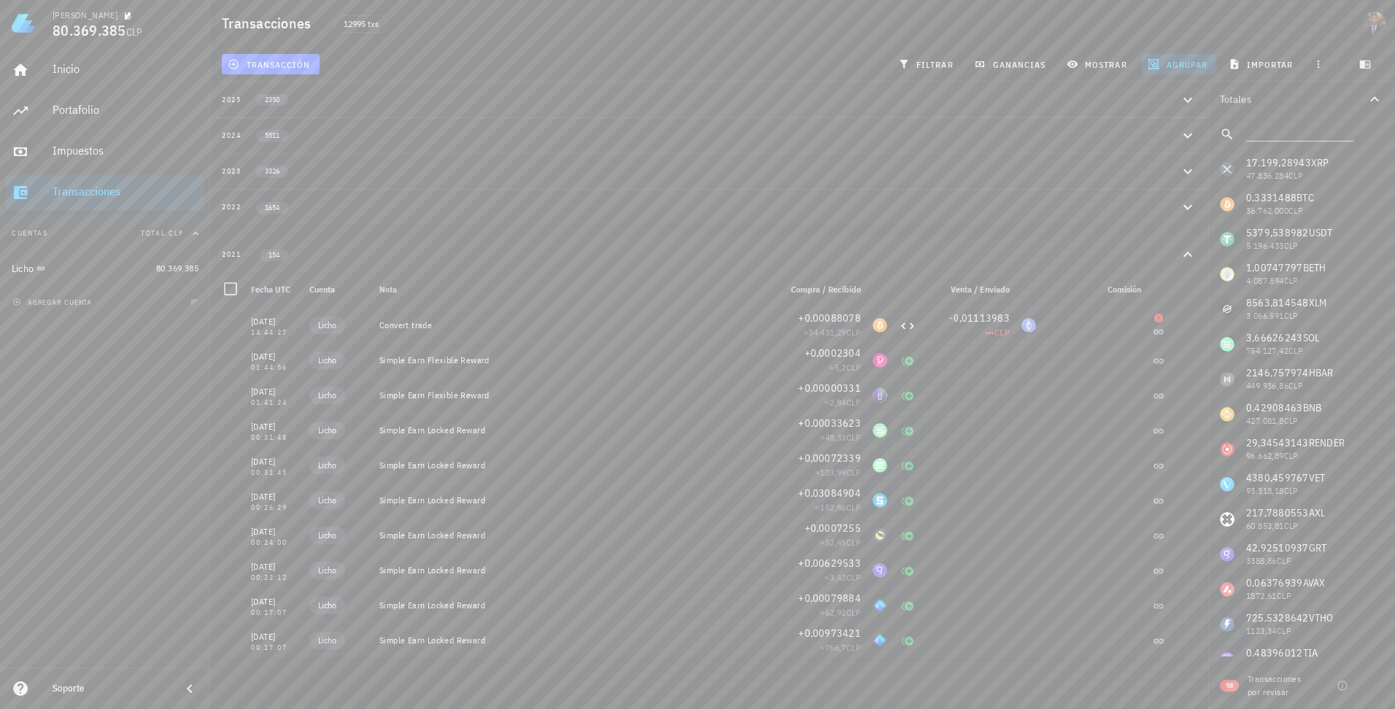
click at [514, 212] on div "2022 1654" at bounding box center [700, 207] width 957 height 12
click at [94, 137] on div "Impuestos" at bounding box center [126, 151] width 146 height 33
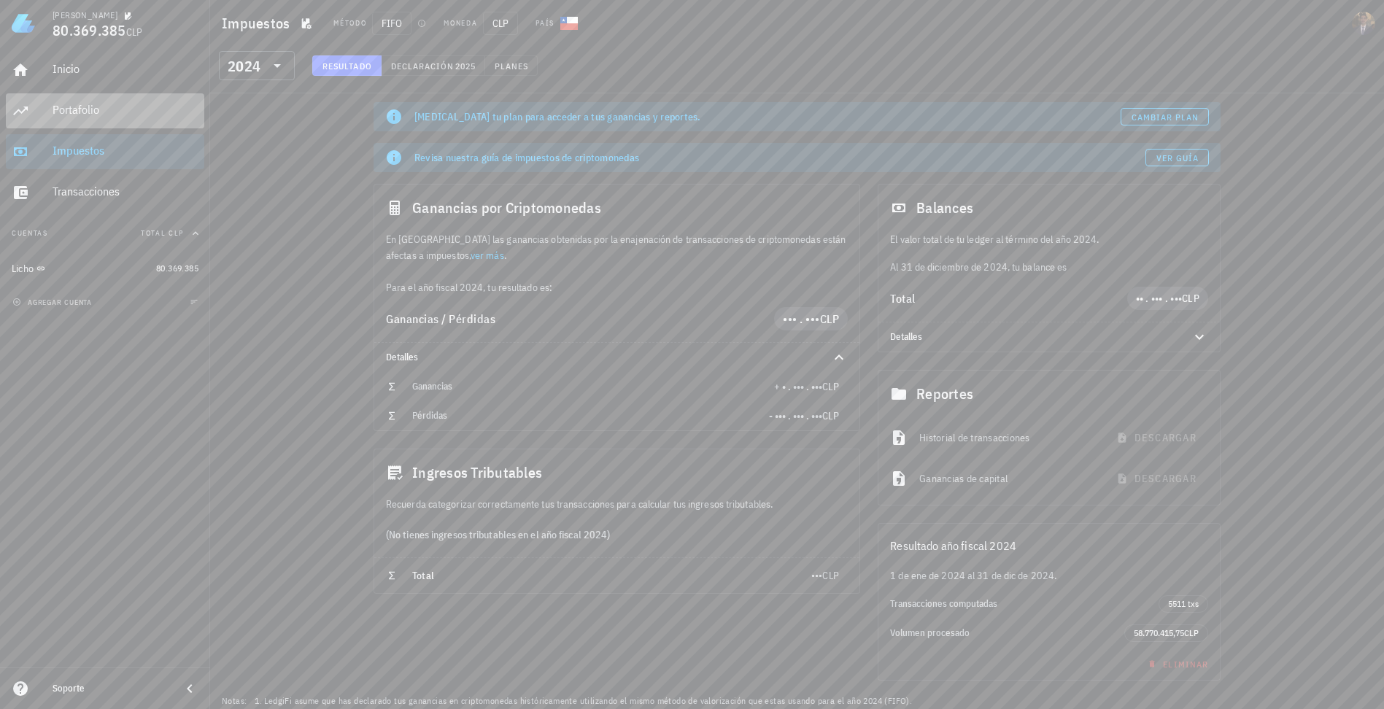
click at [126, 119] on div "Portafolio" at bounding box center [126, 110] width 146 height 33
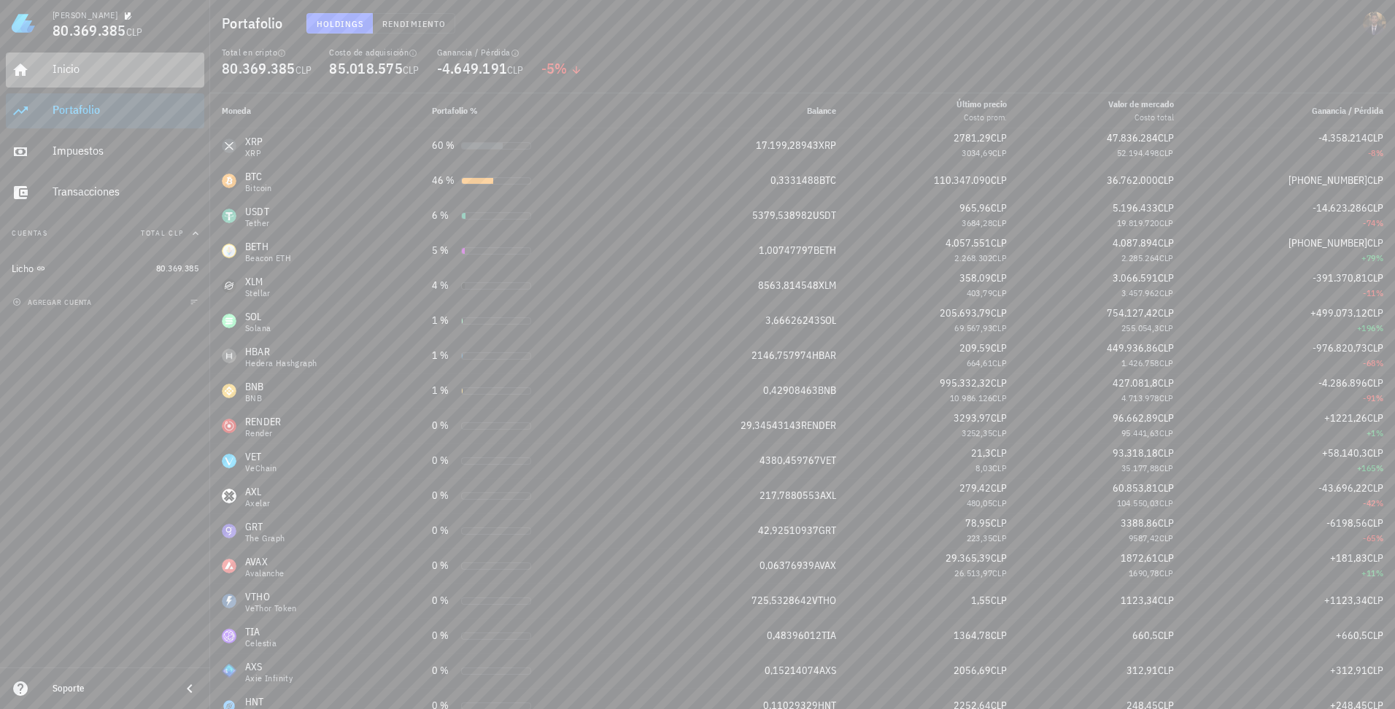
click at [109, 61] on div "Inicio" at bounding box center [126, 69] width 146 height 33
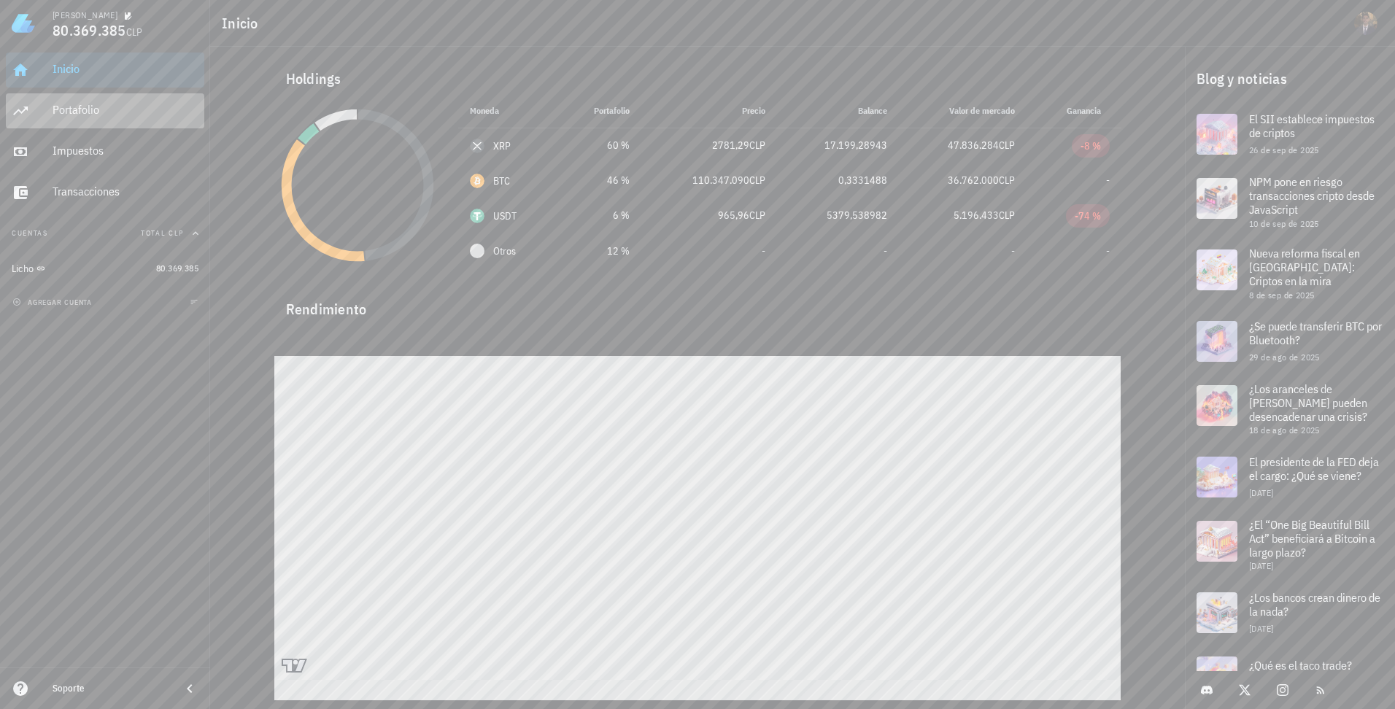
click at [88, 116] on div "Portafolio" at bounding box center [126, 110] width 146 height 14
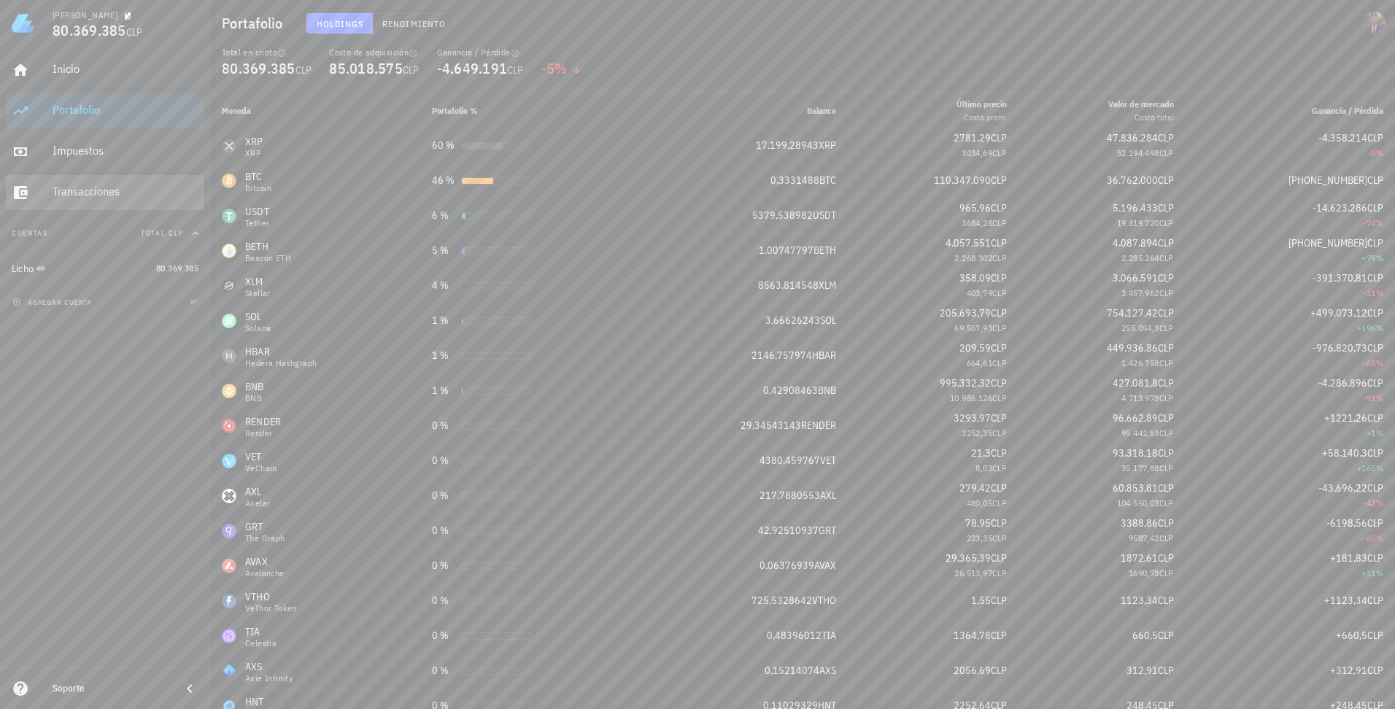
click at [78, 191] on div "Transacciones" at bounding box center [126, 192] width 146 height 14
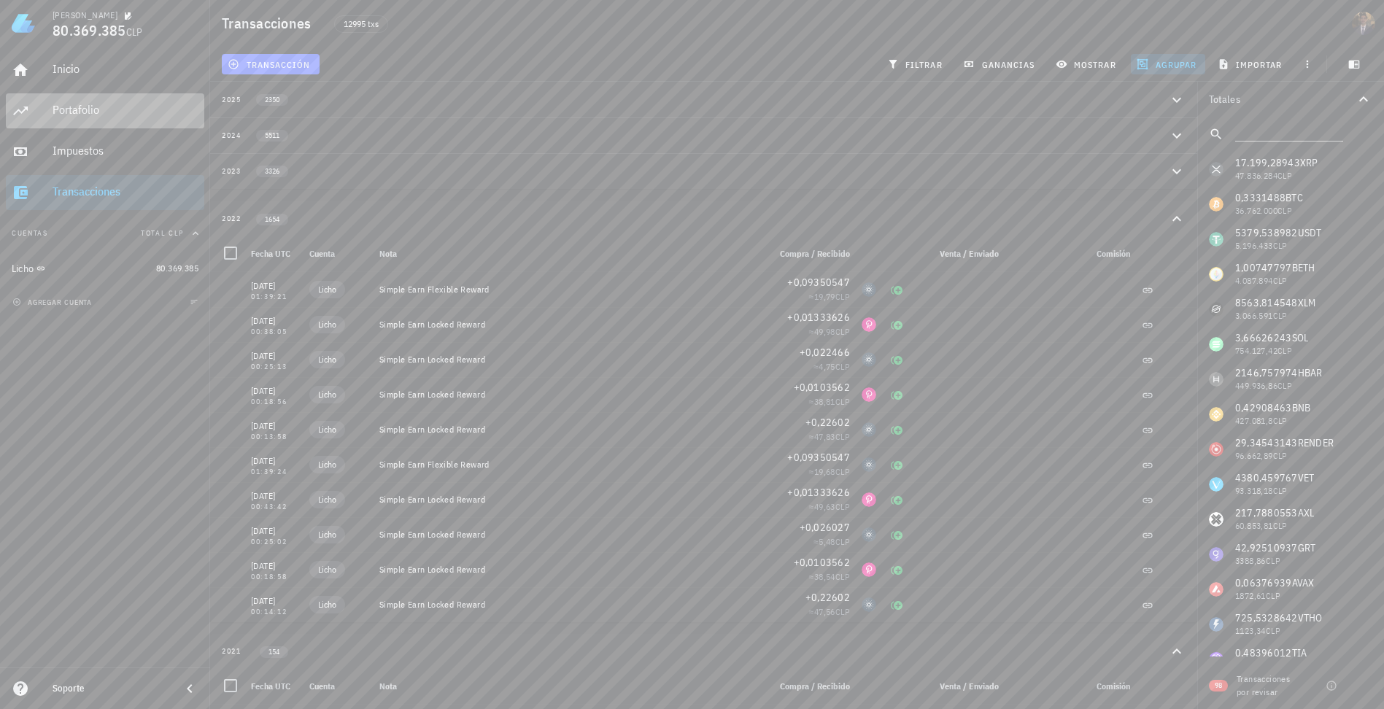
click at [84, 113] on div "Portafolio" at bounding box center [126, 110] width 146 height 14
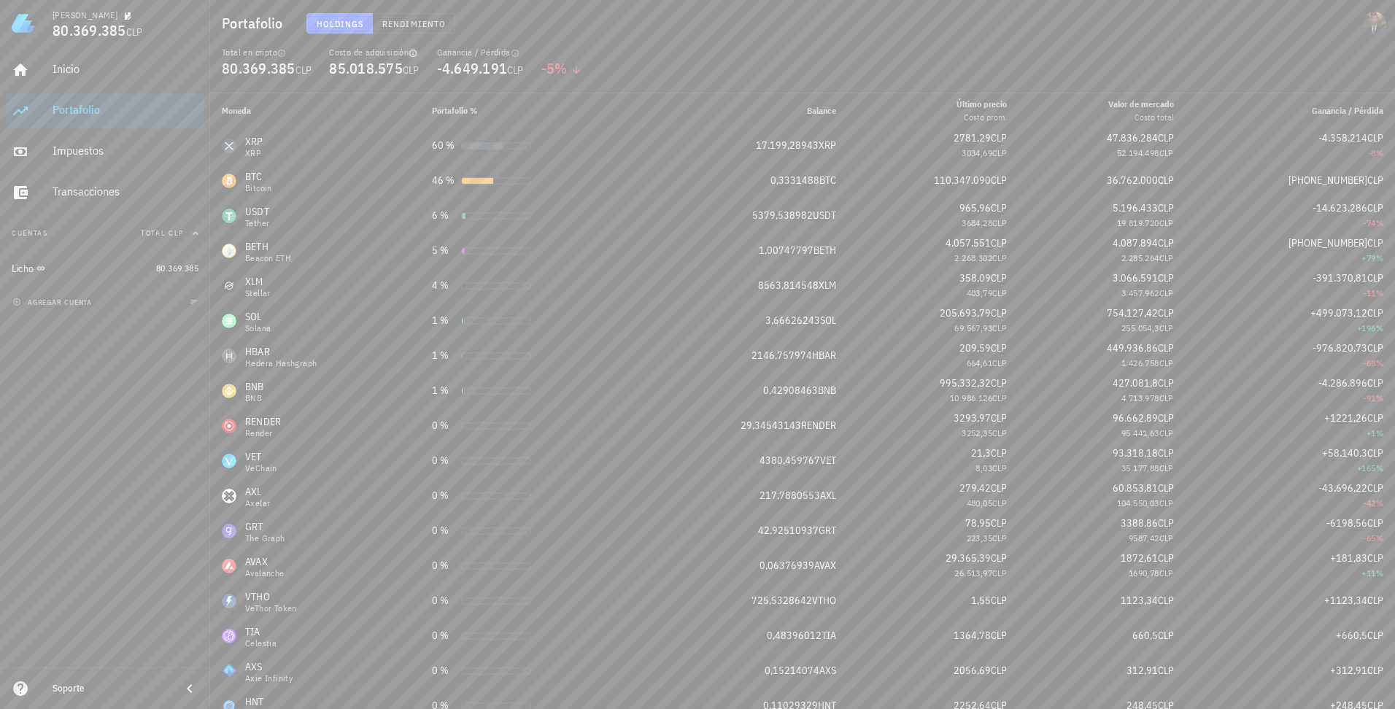
click at [415, 53] on icon "button" at bounding box center [412, 53] width 9 height 9
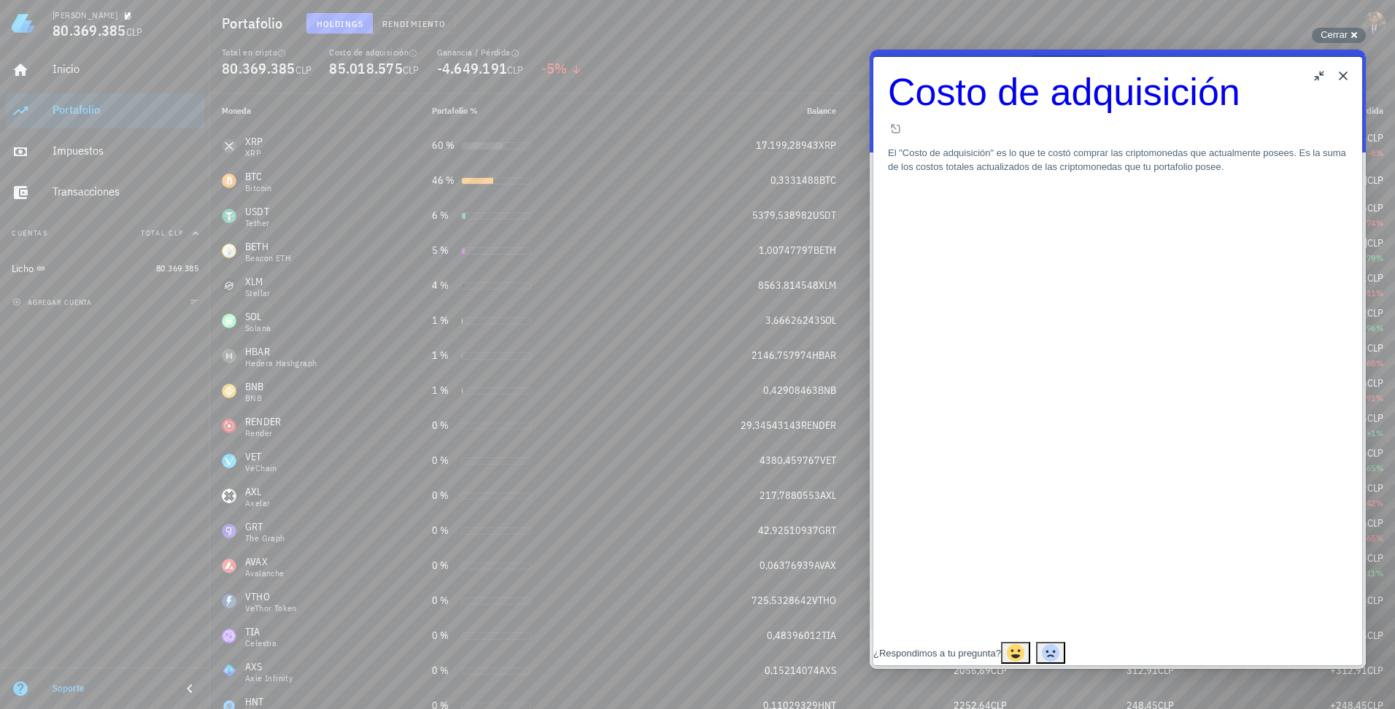
click at [1338, 74] on button "Close" at bounding box center [1342, 75] width 23 height 23
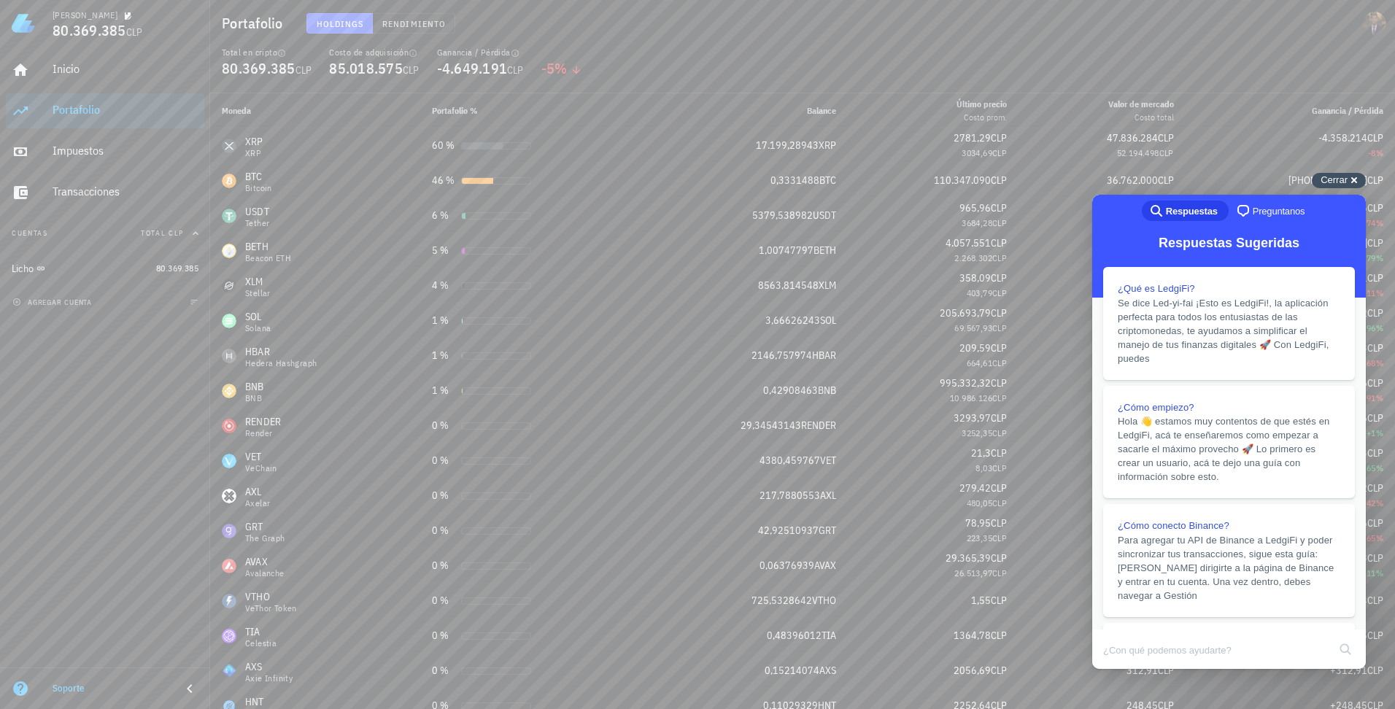
click at [1346, 174] on span "Cerrar" at bounding box center [1333, 179] width 27 height 11
